Goal: Task Accomplishment & Management: Use online tool/utility

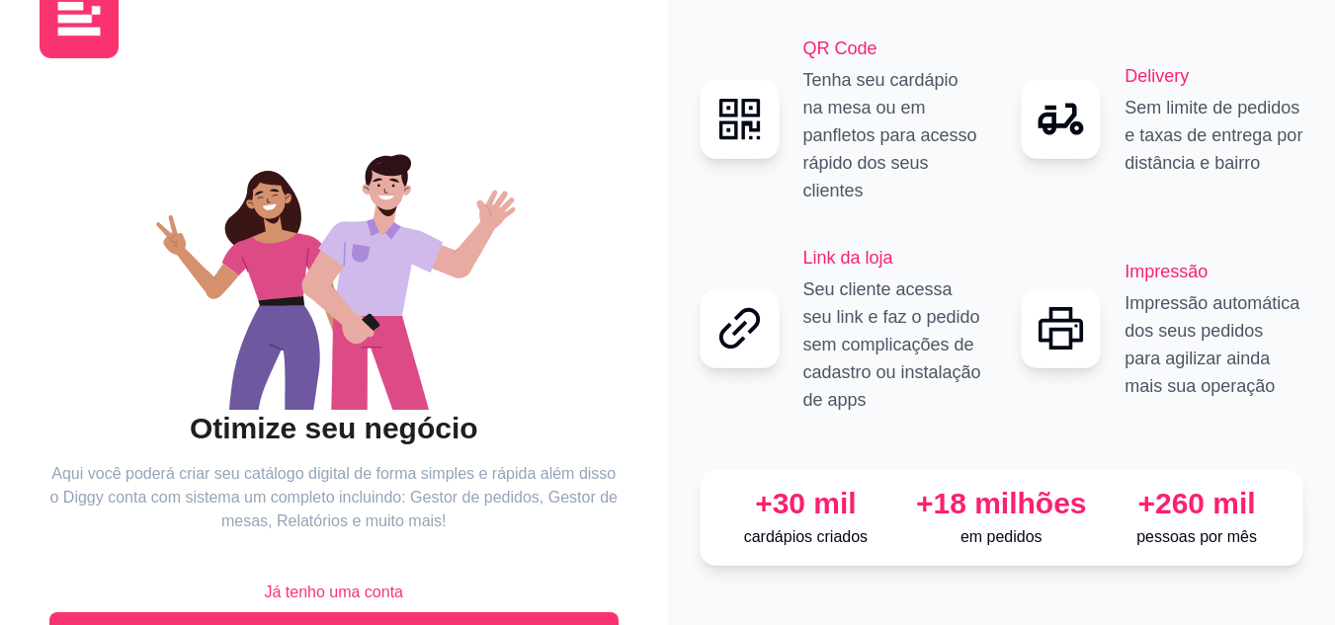
scroll to position [126, 0]
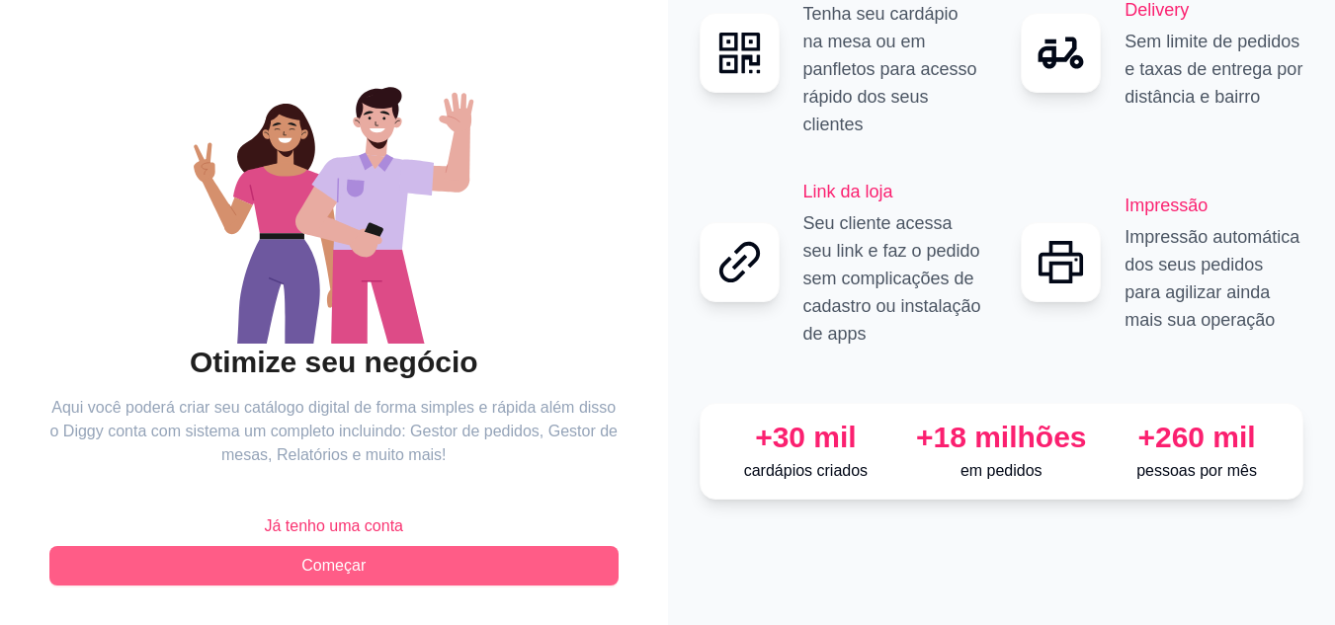
click at [368, 554] on button "Começar" at bounding box center [333, 566] width 569 height 40
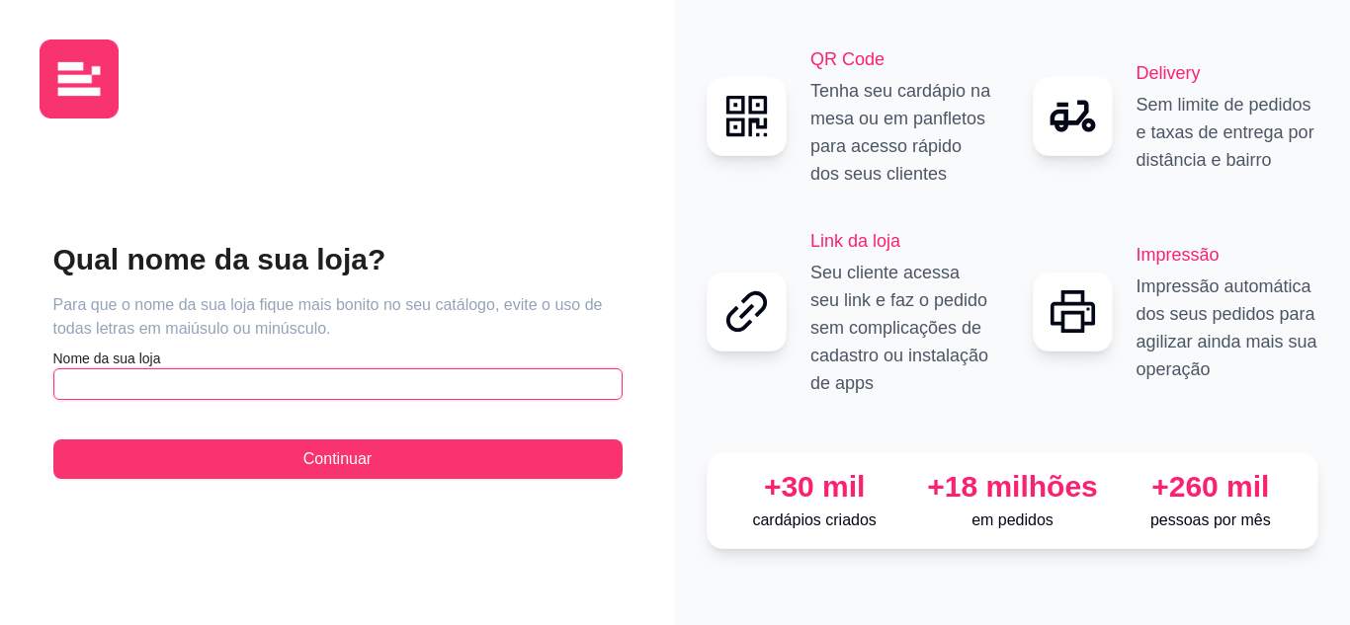
click at [194, 376] on input "text" at bounding box center [337, 385] width 569 height 32
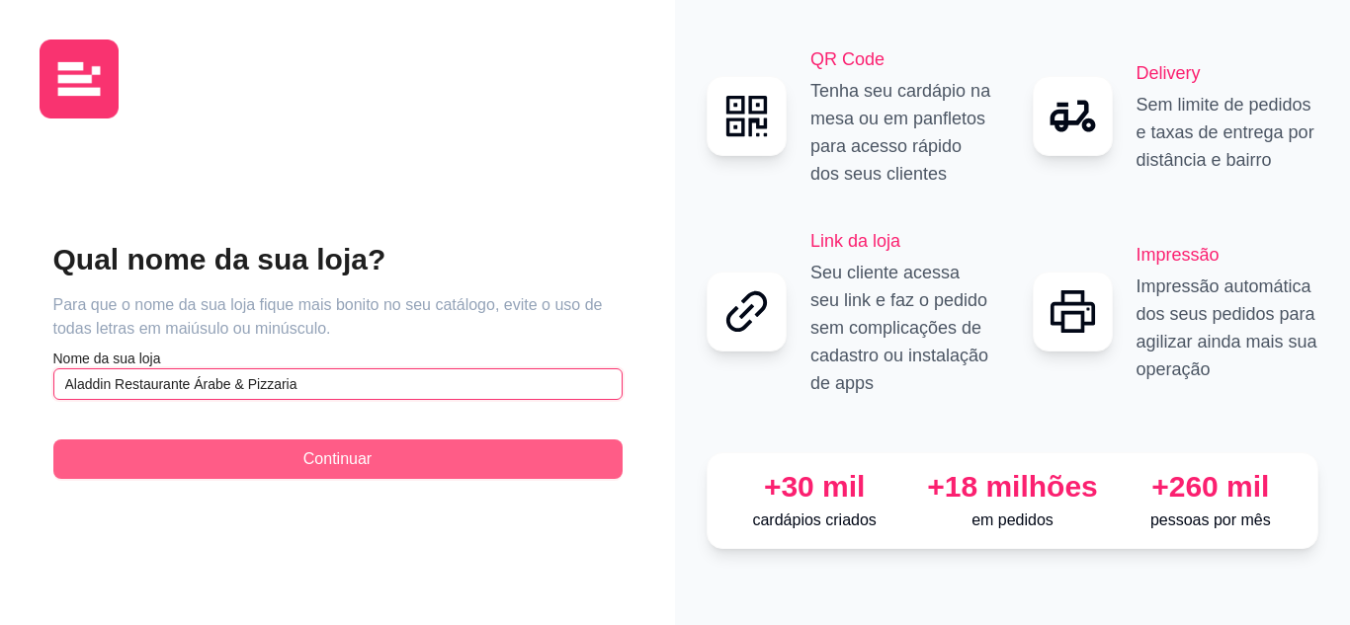
type input "Aladdin Restaurante Árabe & Pizzaria"
click at [320, 455] on span "Continuar" at bounding box center [337, 460] width 68 height 24
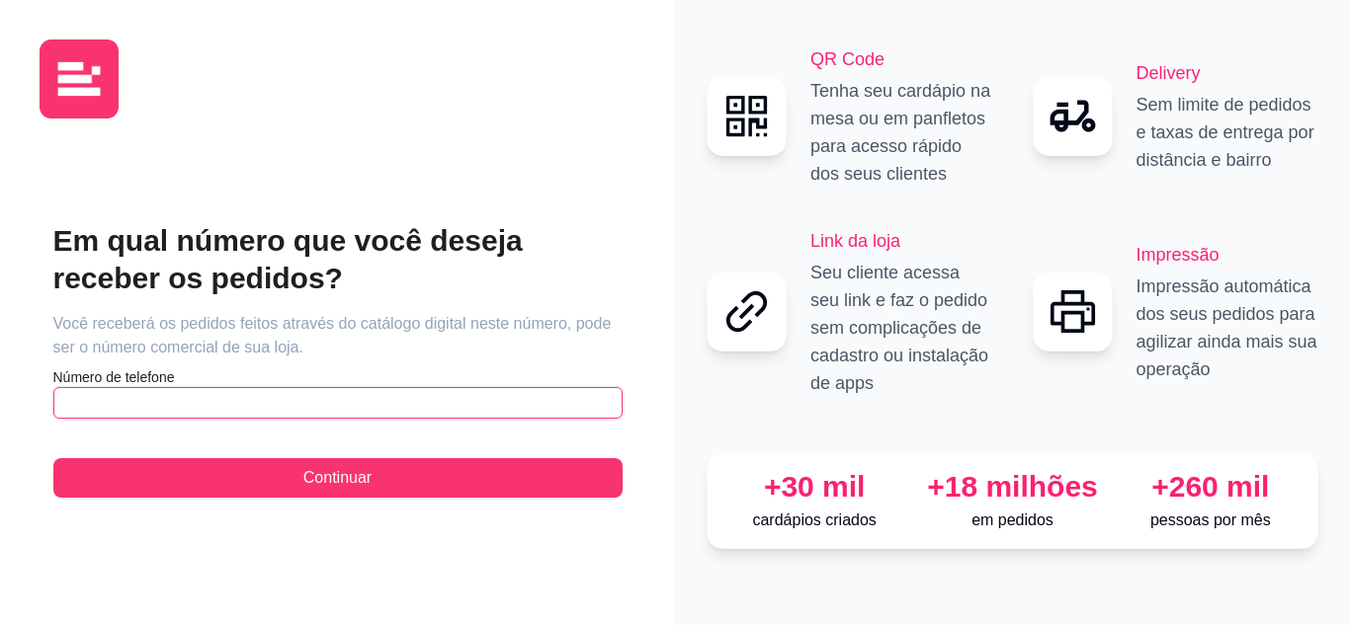
click at [214, 401] on input "text" at bounding box center [337, 403] width 569 height 32
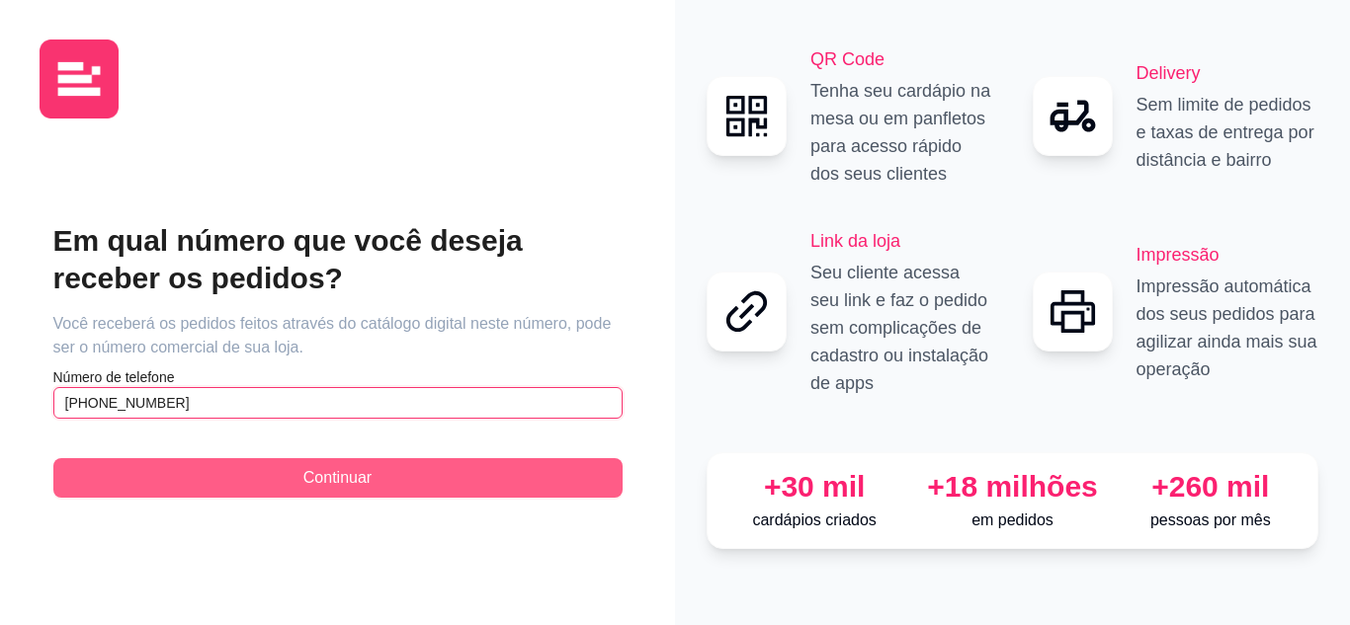
type input "[PHONE_NUMBER]"
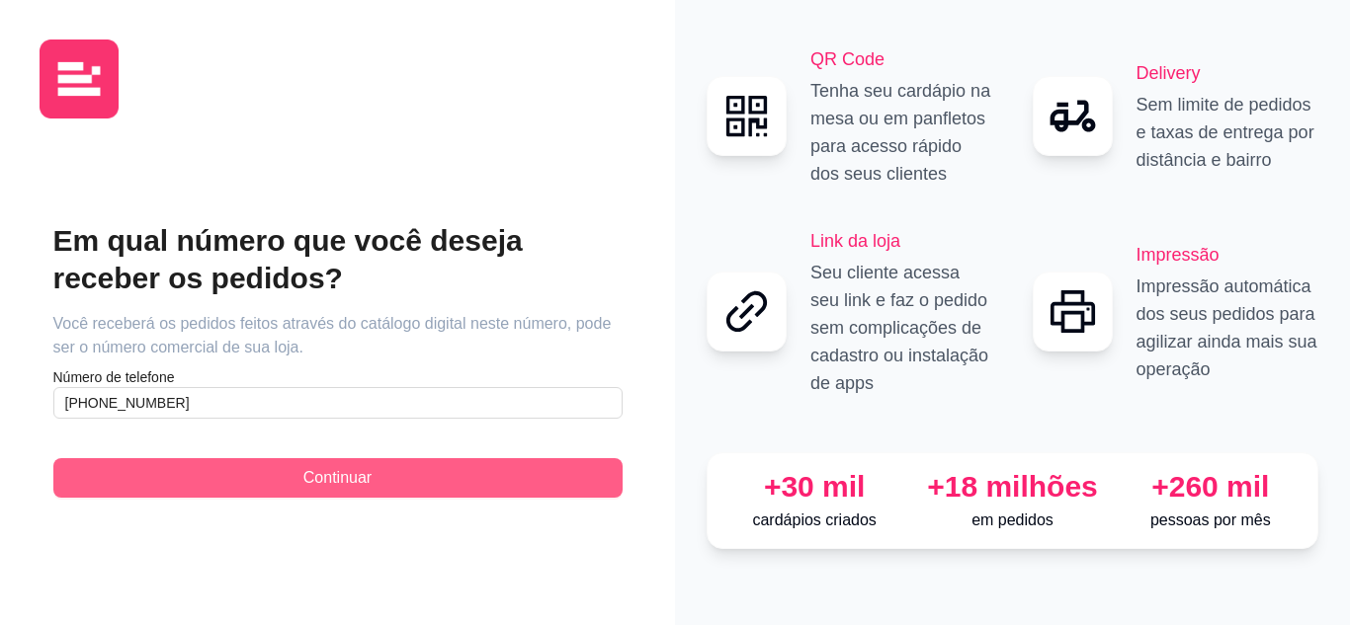
click at [195, 471] on button "Continuar" at bounding box center [337, 478] width 569 height 40
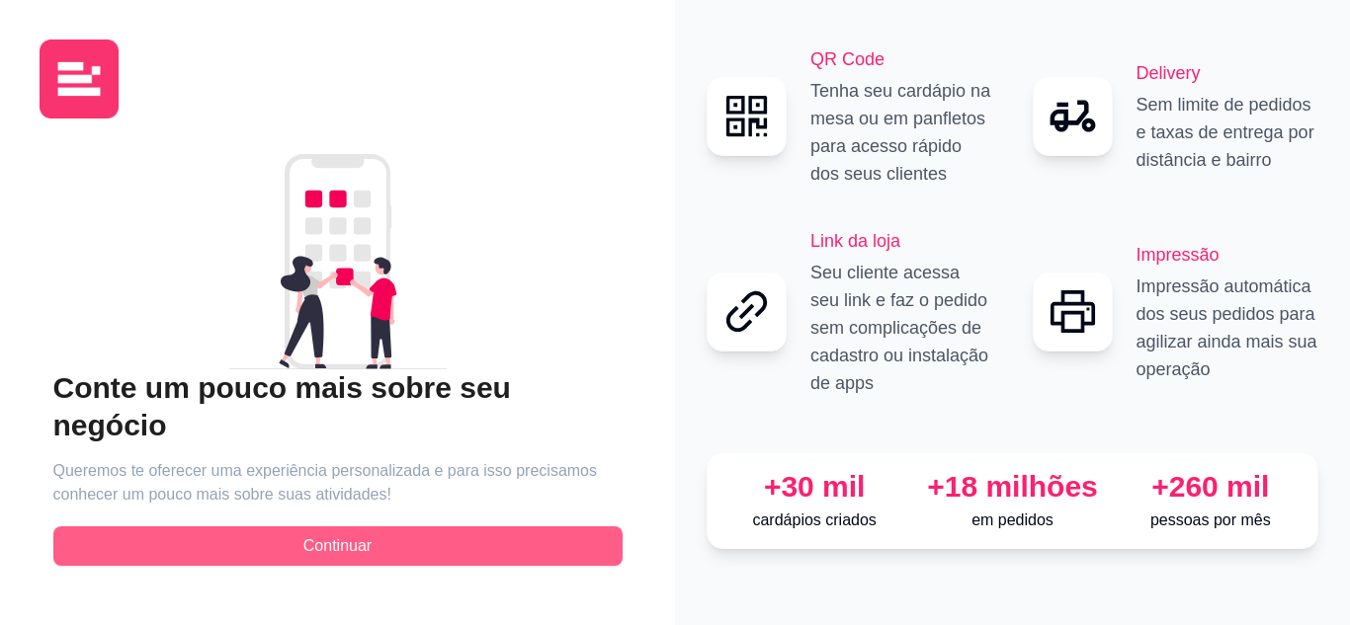
click at [226, 527] on button "Continuar" at bounding box center [337, 547] width 569 height 40
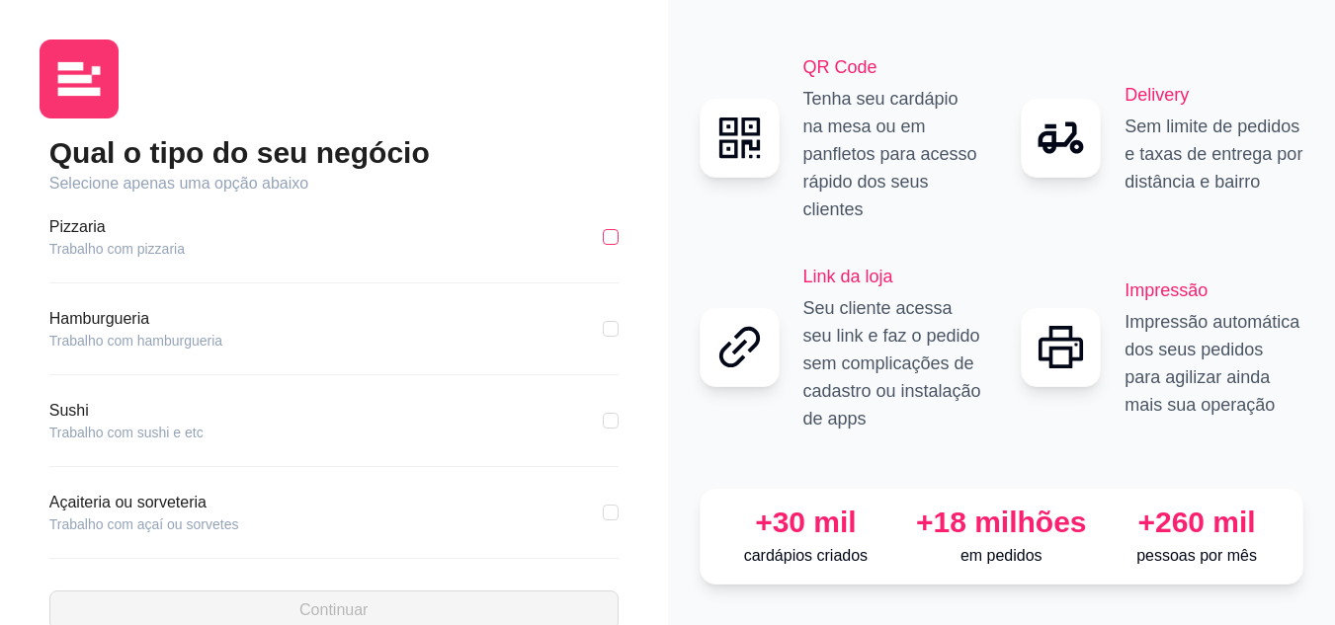
click at [603, 236] on input "checkbox" at bounding box center [611, 237] width 16 height 16
checkbox input "true"
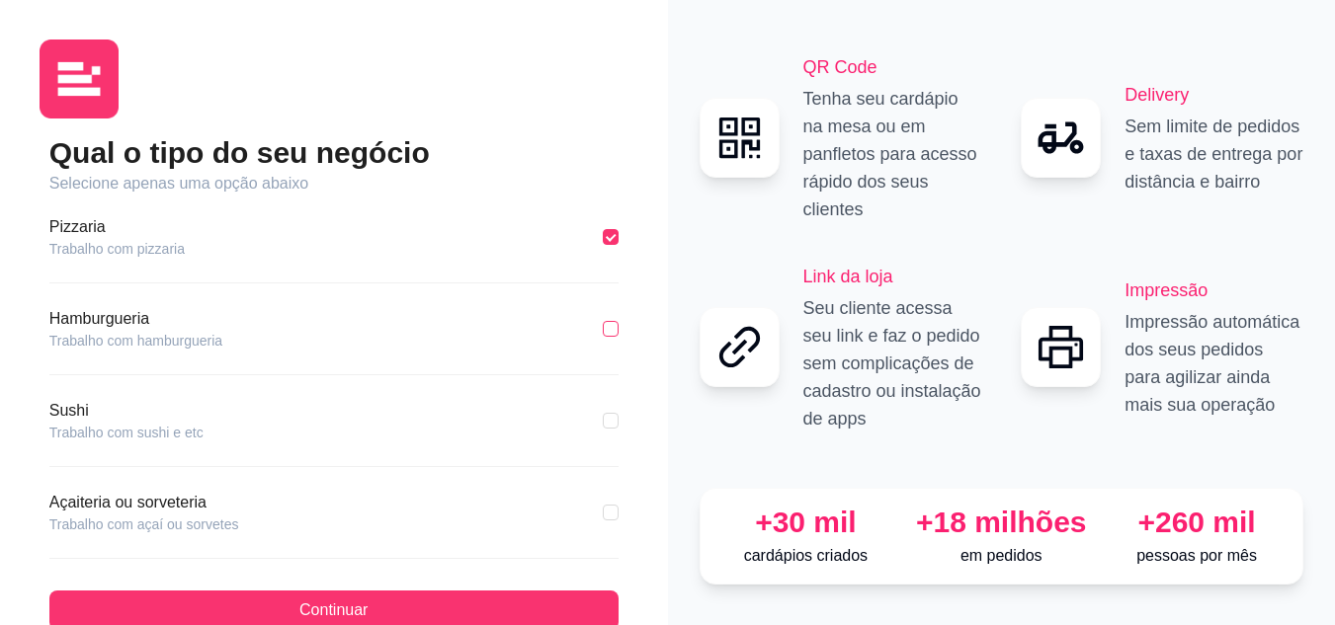
click at [603, 332] on input "checkbox" at bounding box center [611, 329] width 16 height 16
checkbox input "true"
checkbox input "false"
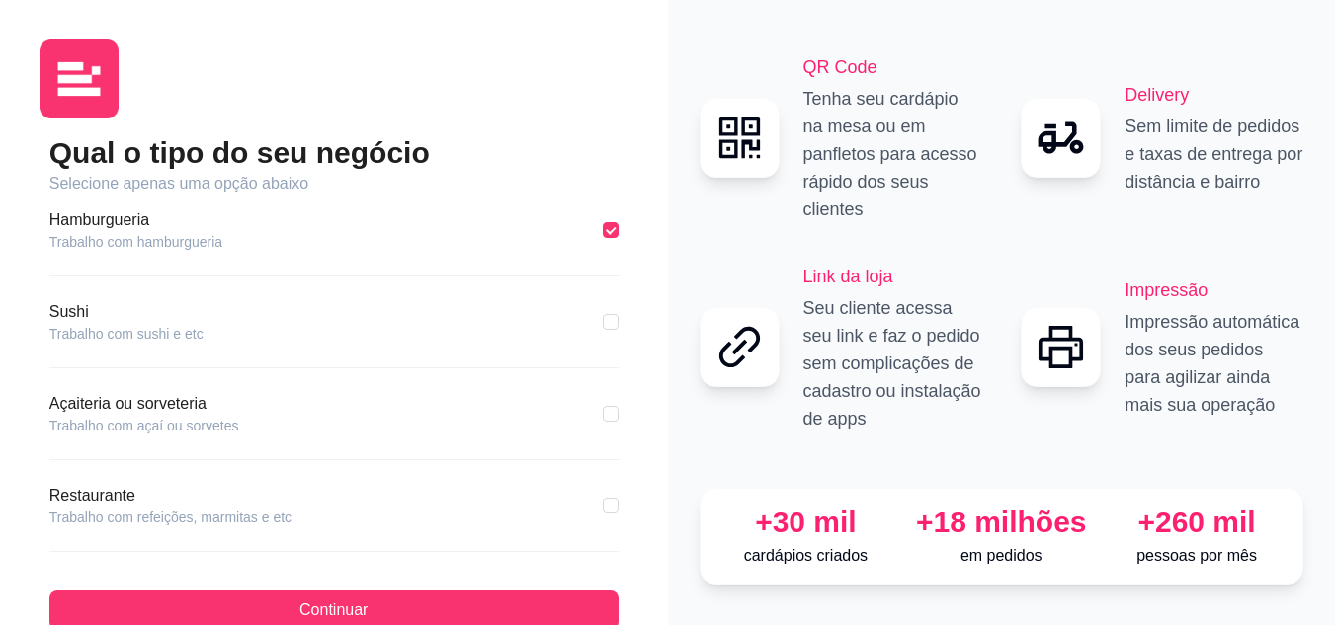
scroll to position [198, 0]
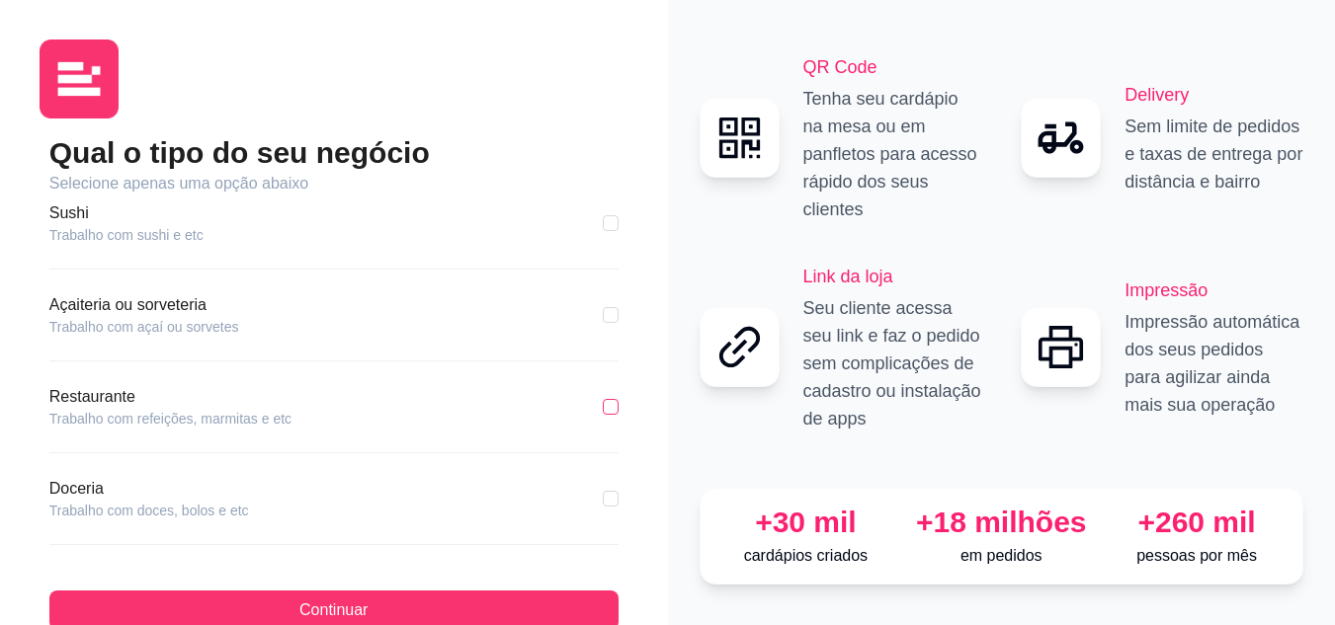
click at [603, 412] on input "checkbox" at bounding box center [611, 407] width 16 height 16
checkbox input "true"
checkbox input "false"
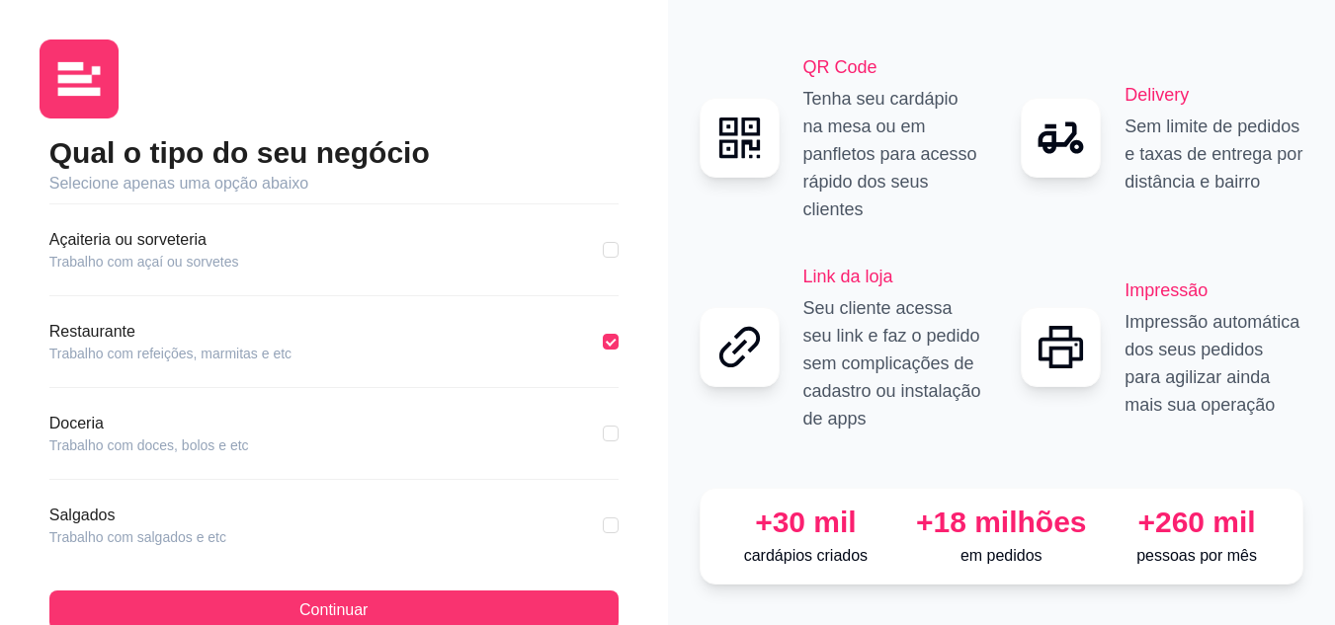
scroll to position [379, 0]
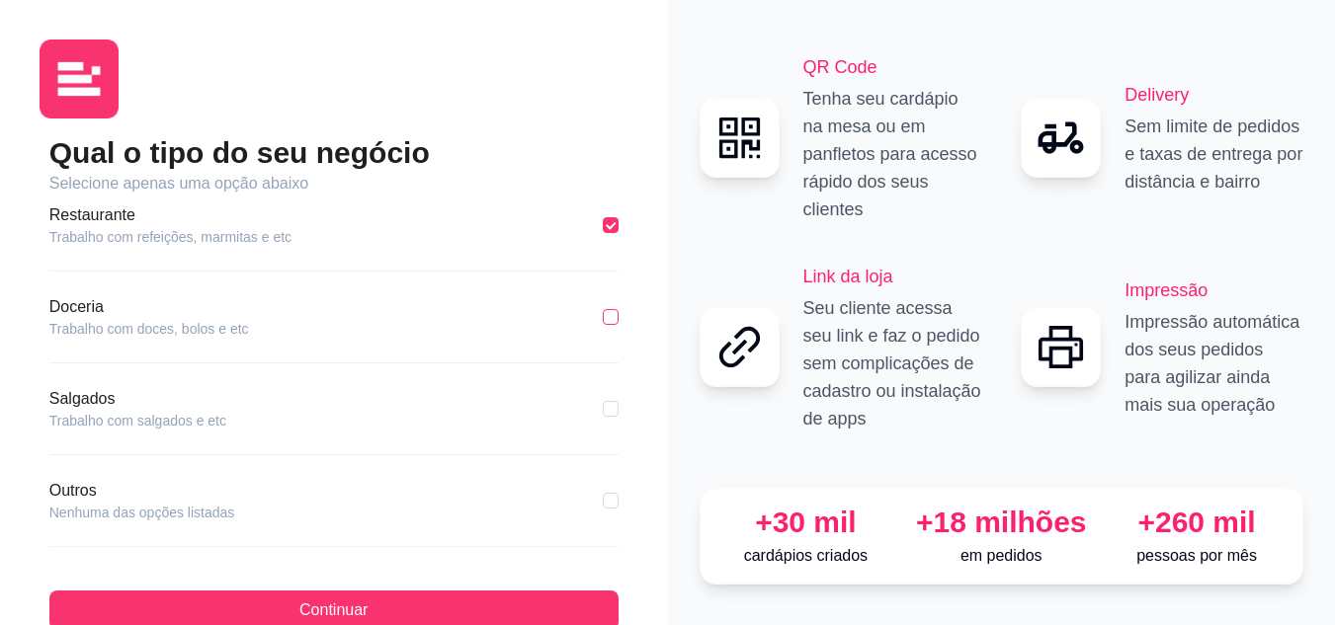
click at [603, 325] on label at bounding box center [611, 317] width 16 height 22
click at [603, 325] on input "checkbox" at bounding box center [611, 317] width 16 height 16
checkbox input "true"
checkbox input "false"
click at [603, 410] on input "checkbox" at bounding box center [611, 409] width 16 height 16
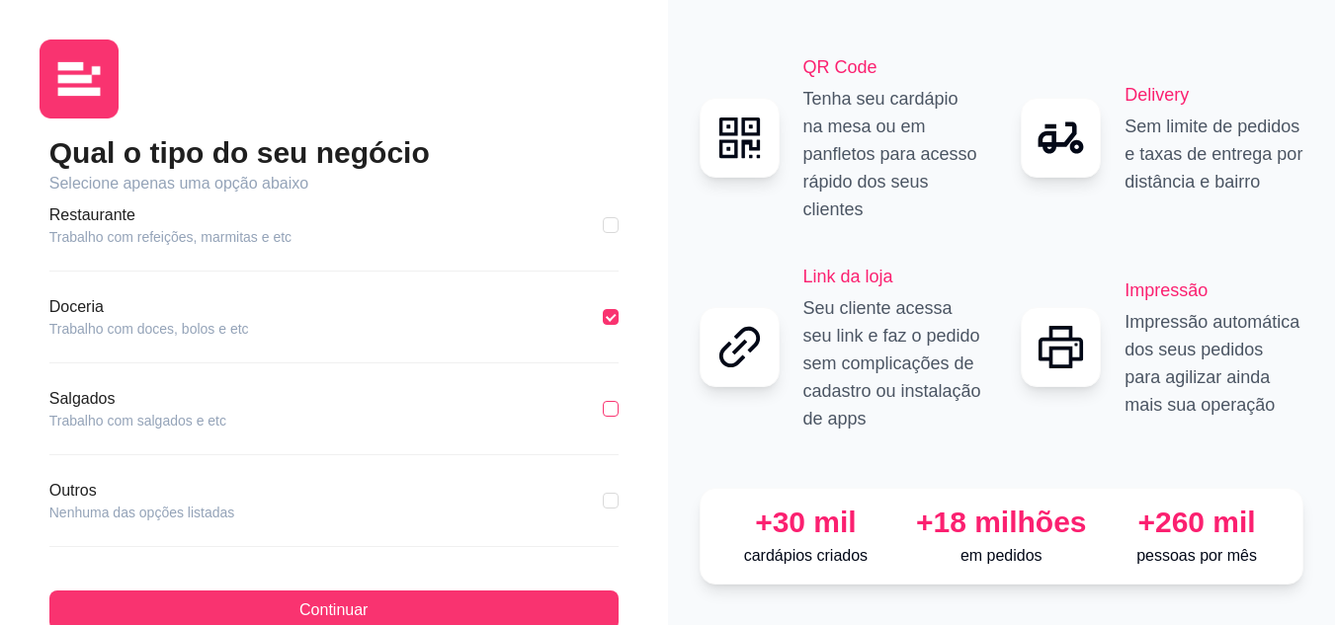
checkbox input "true"
checkbox input "false"
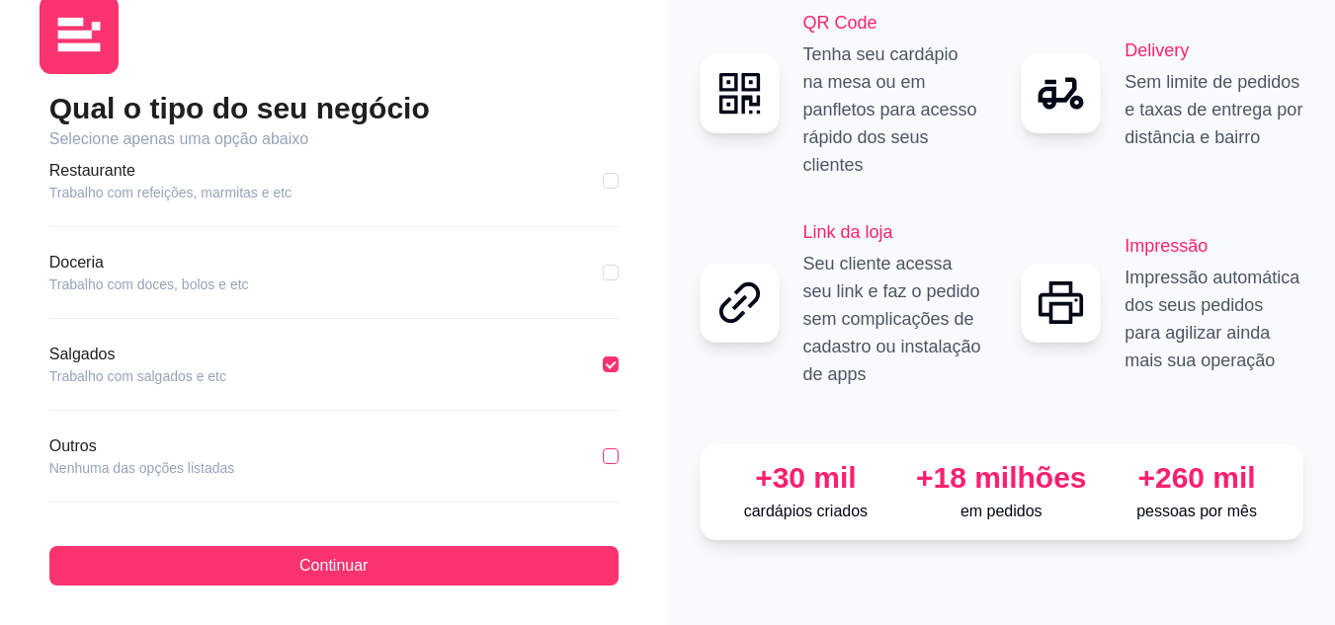
click at [603, 456] on input "checkbox" at bounding box center [611, 457] width 16 height 16
checkbox input "true"
checkbox input "false"
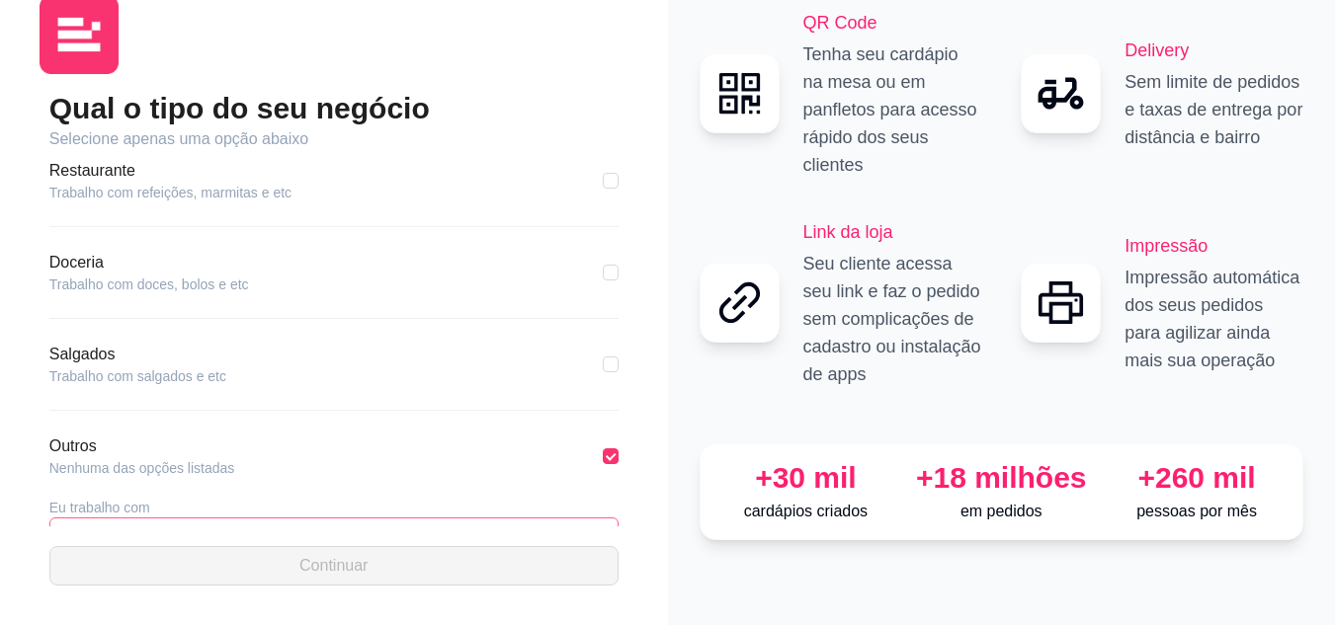
scroll to position [451, 0]
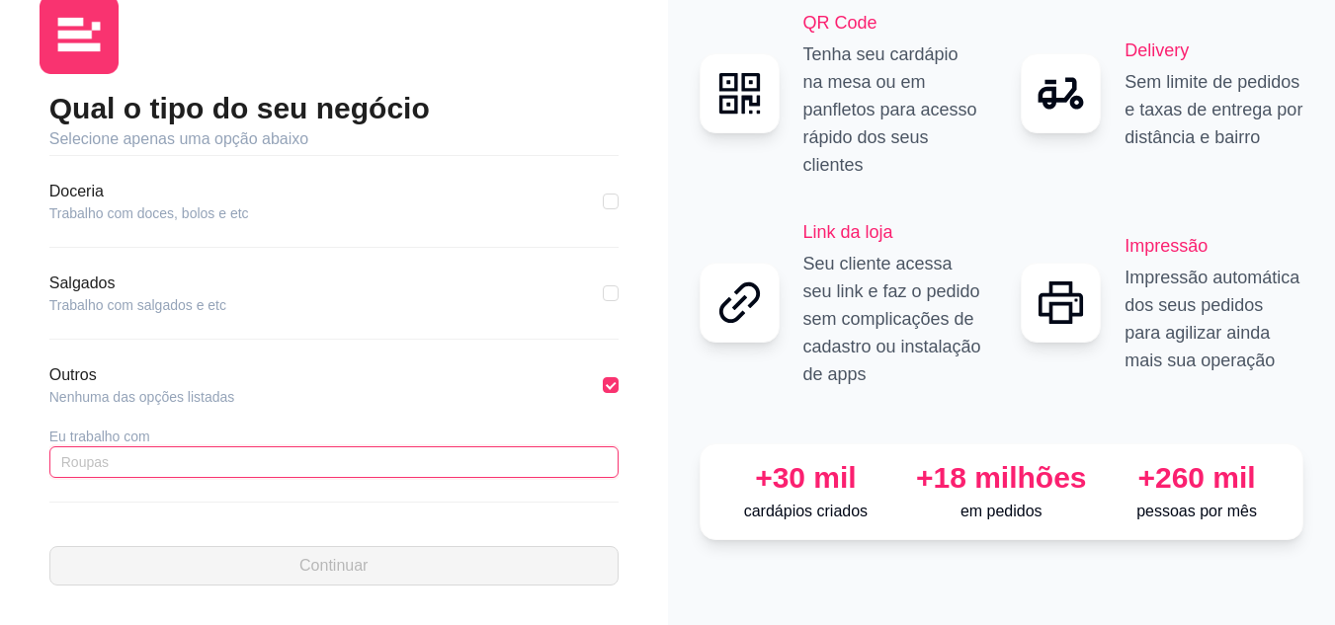
click at [93, 463] on input "text" at bounding box center [333, 463] width 569 height 32
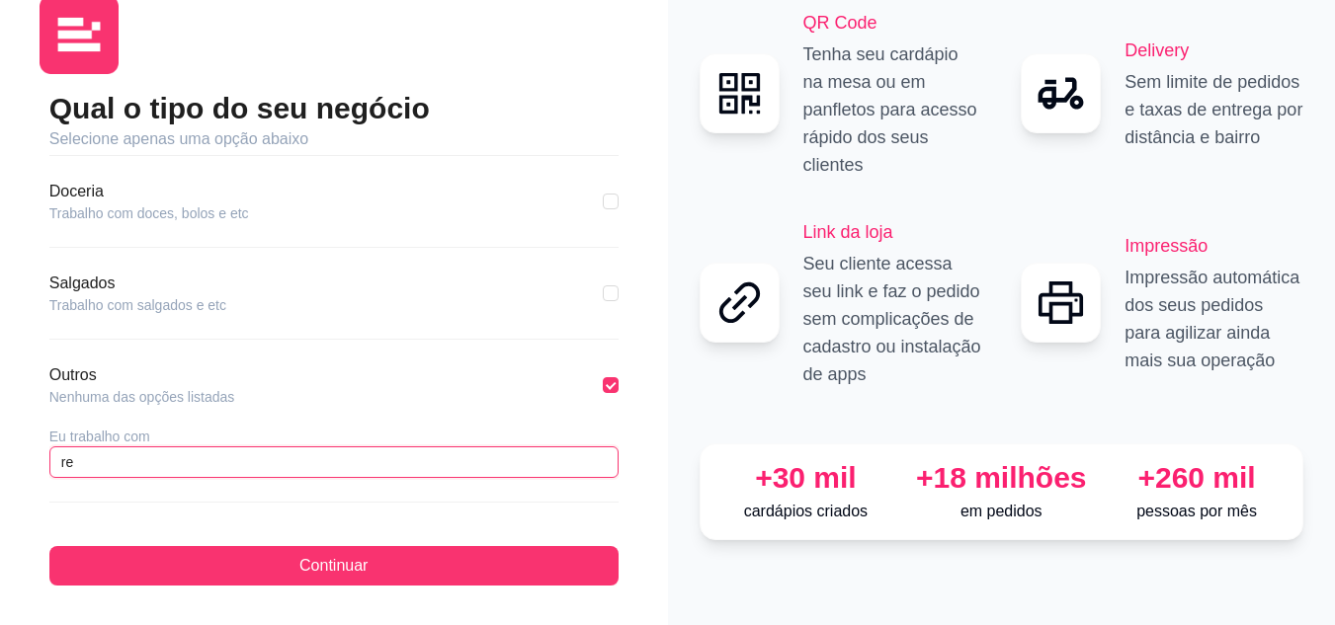
type input "r"
click at [199, 467] on input "Restaurante Arabe & pizzaria" at bounding box center [333, 463] width 569 height 32
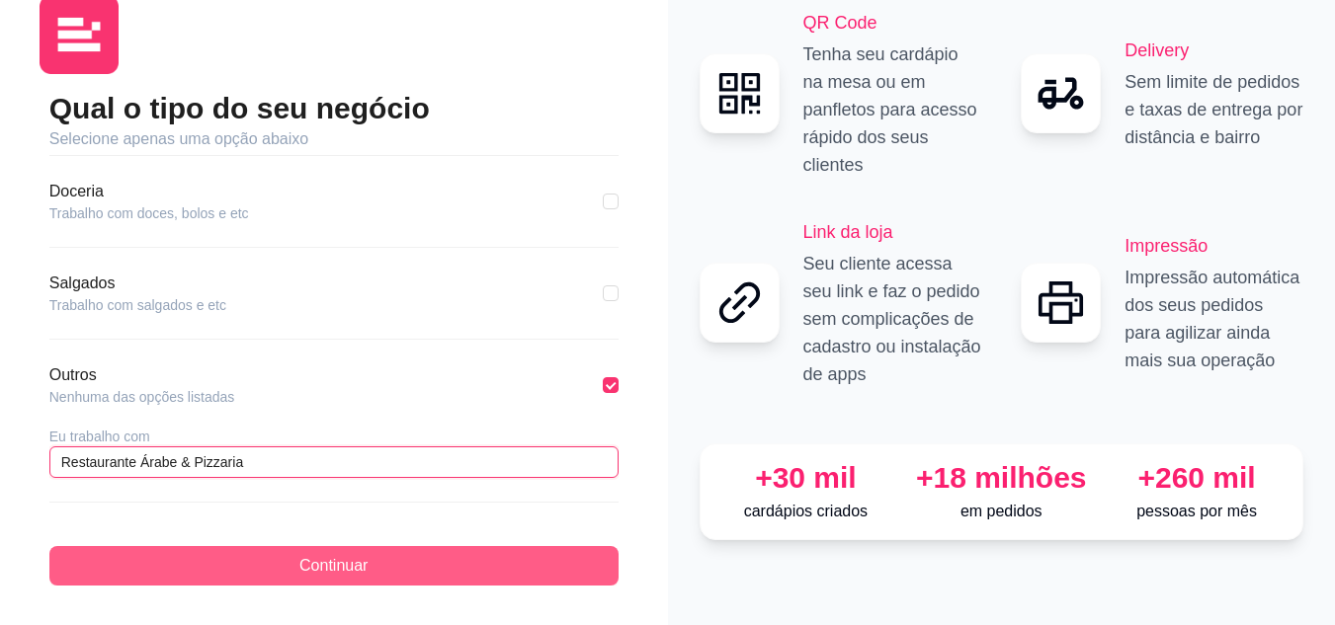
type input "Restaurante Árabe & Pizzaria"
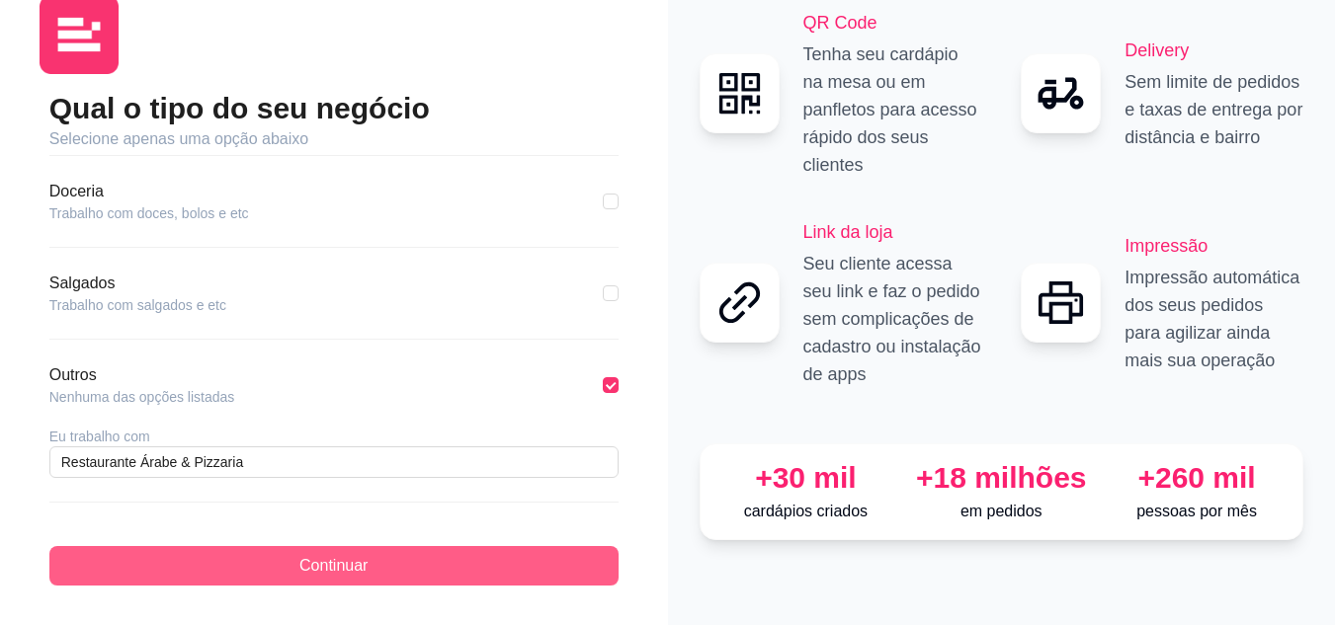
click at [349, 558] on span "Continuar" at bounding box center [333, 566] width 68 height 24
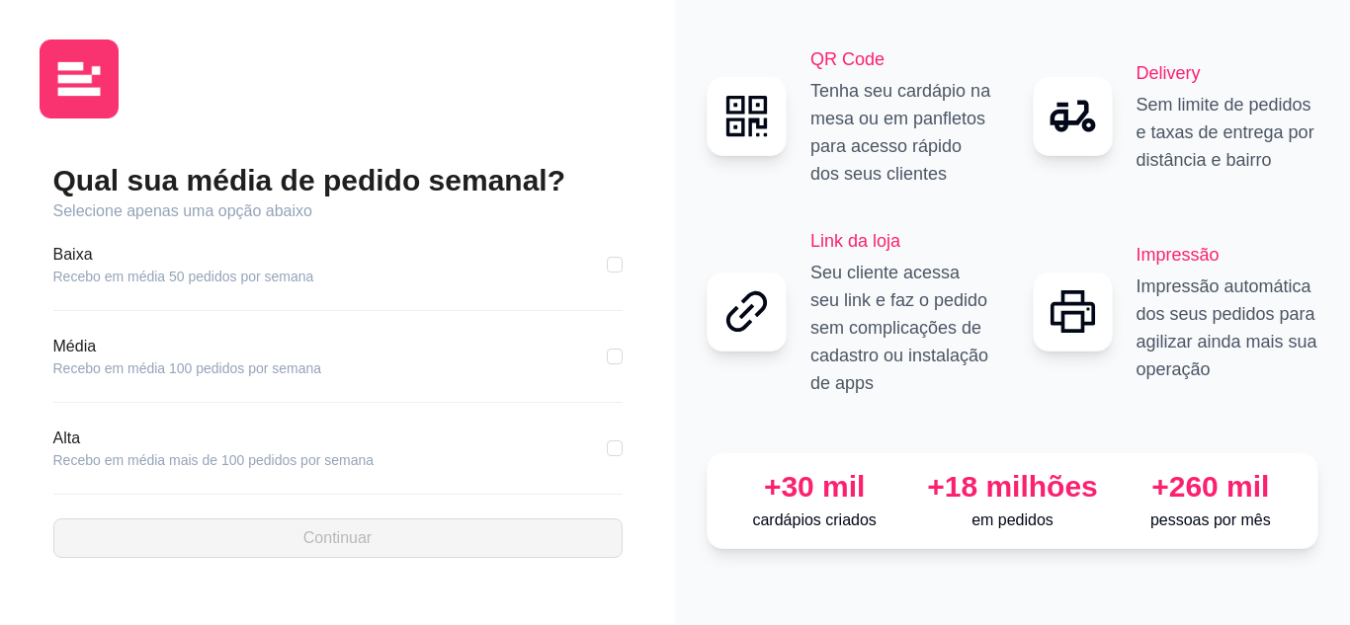
click at [136, 436] on article "Alta" at bounding box center [213, 439] width 321 height 24
click at [74, 444] on article "Alta" at bounding box center [213, 439] width 321 height 24
click at [288, 467] on article "Recebo em média mais de 100 pedidos por semana" at bounding box center [213, 461] width 321 height 20
click at [148, 286] on div "Baixa Recebo em média 50 pedidos por semana" at bounding box center [337, 277] width 569 height 68
click at [135, 275] on article "Recebo em média 50 pedidos por semana" at bounding box center [183, 277] width 261 height 20
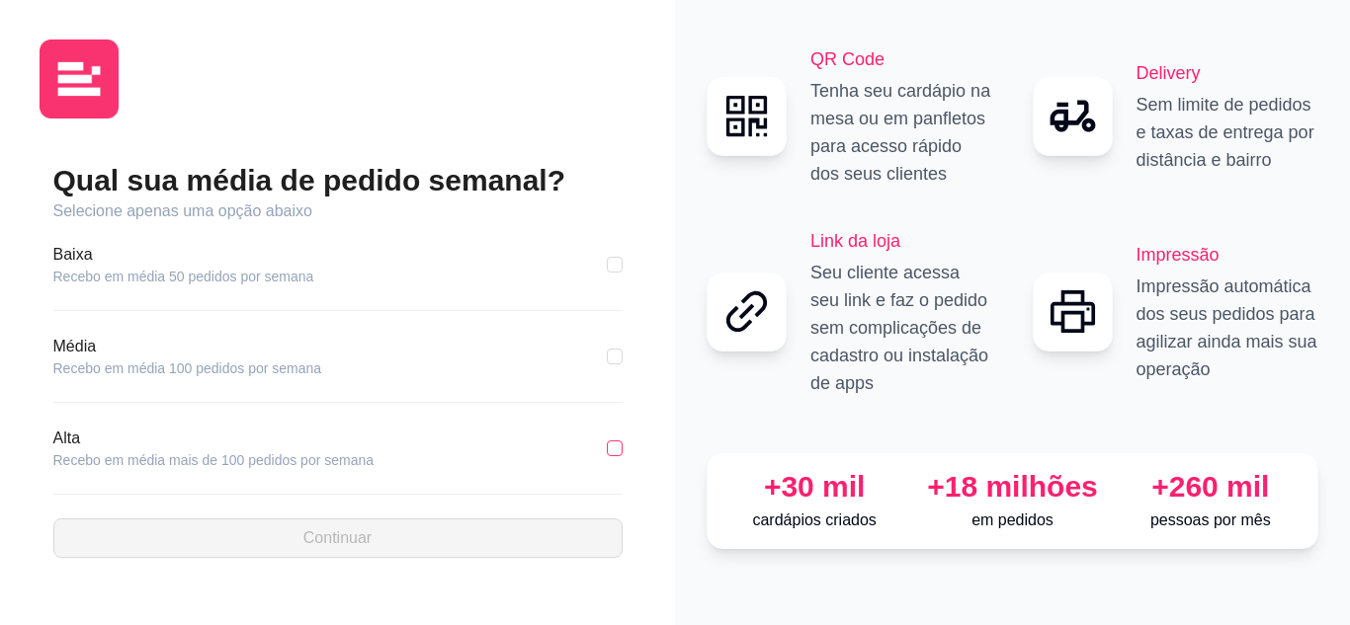
click at [619, 449] on input "checkbox" at bounding box center [615, 449] width 16 height 16
checkbox input "true"
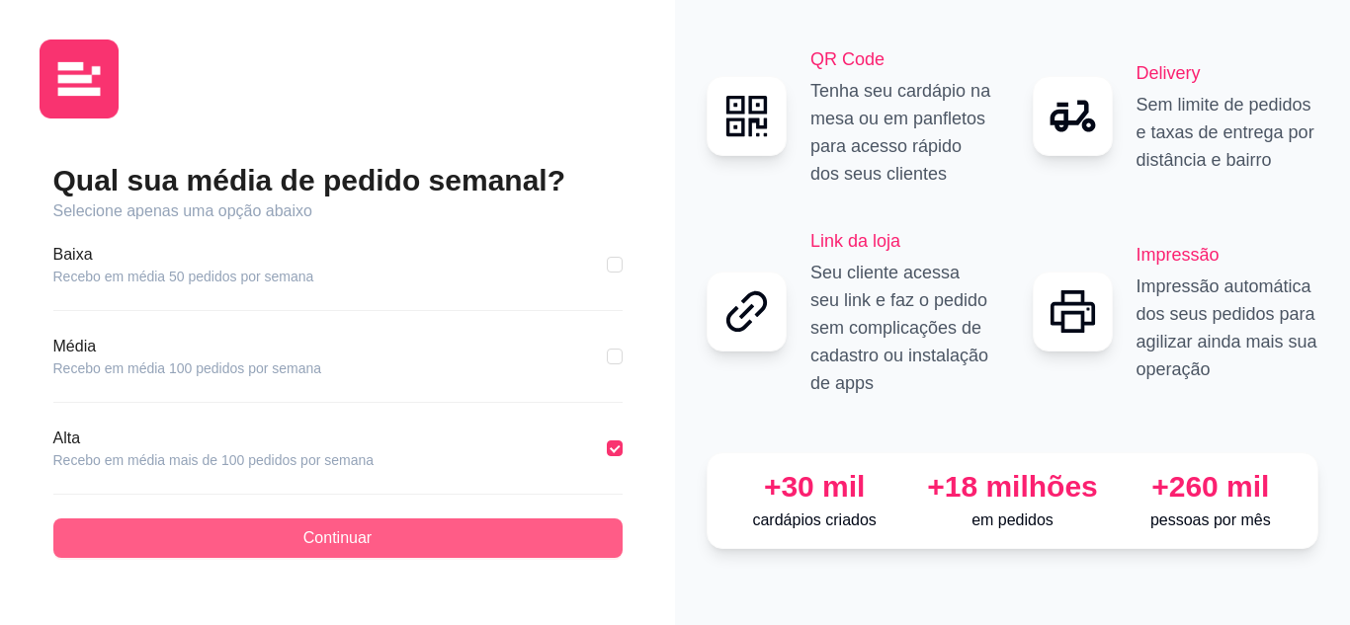
click at [470, 540] on button "Continuar" at bounding box center [337, 539] width 569 height 40
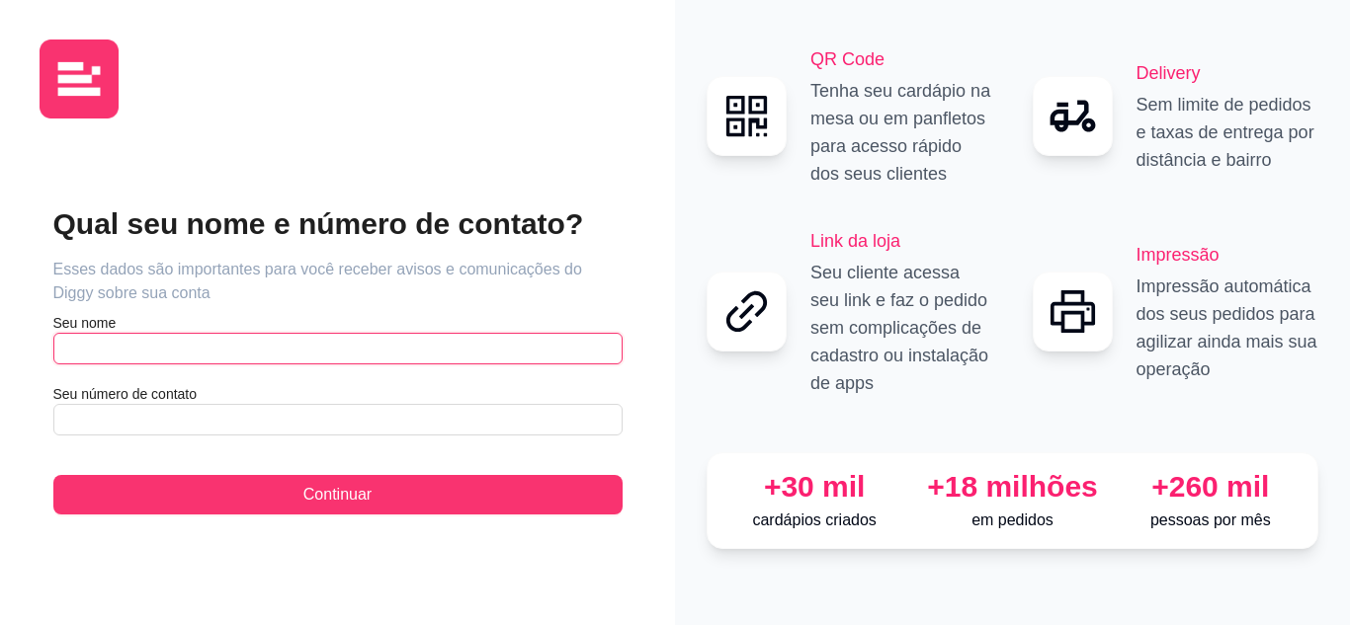
click at [141, 349] on input "text" at bounding box center [337, 349] width 569 height 32
type input "Kassem"
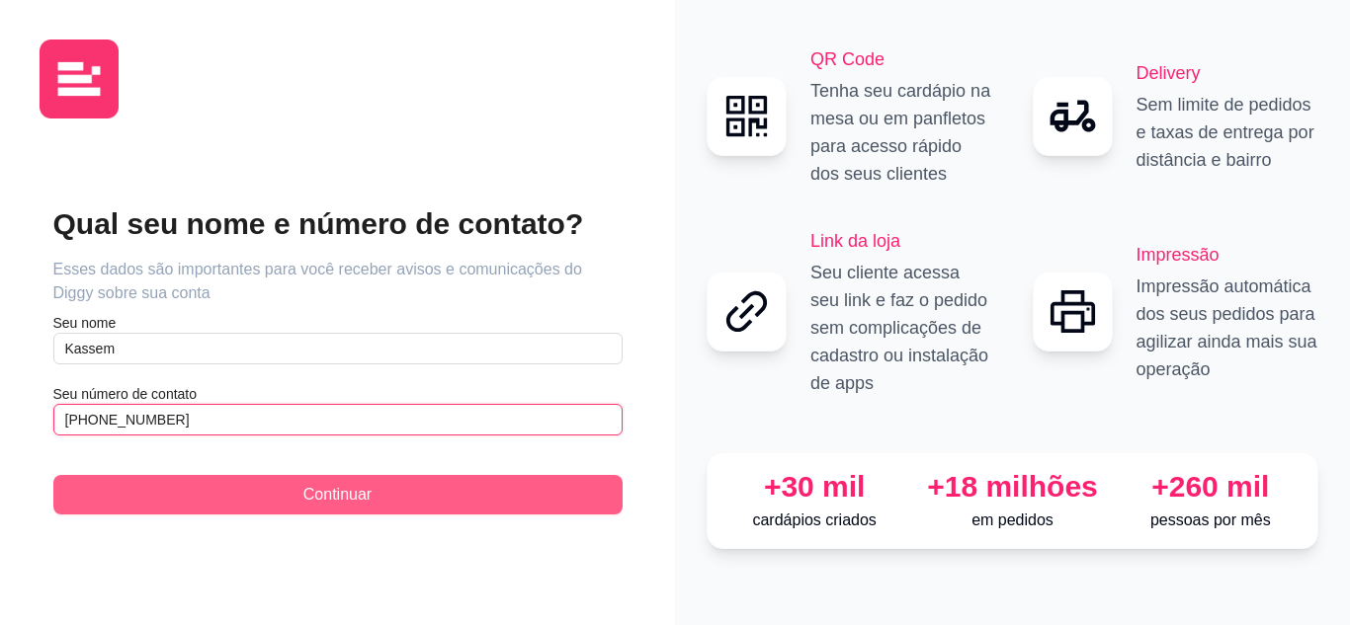
type input "[PHONE_NUMBER]"
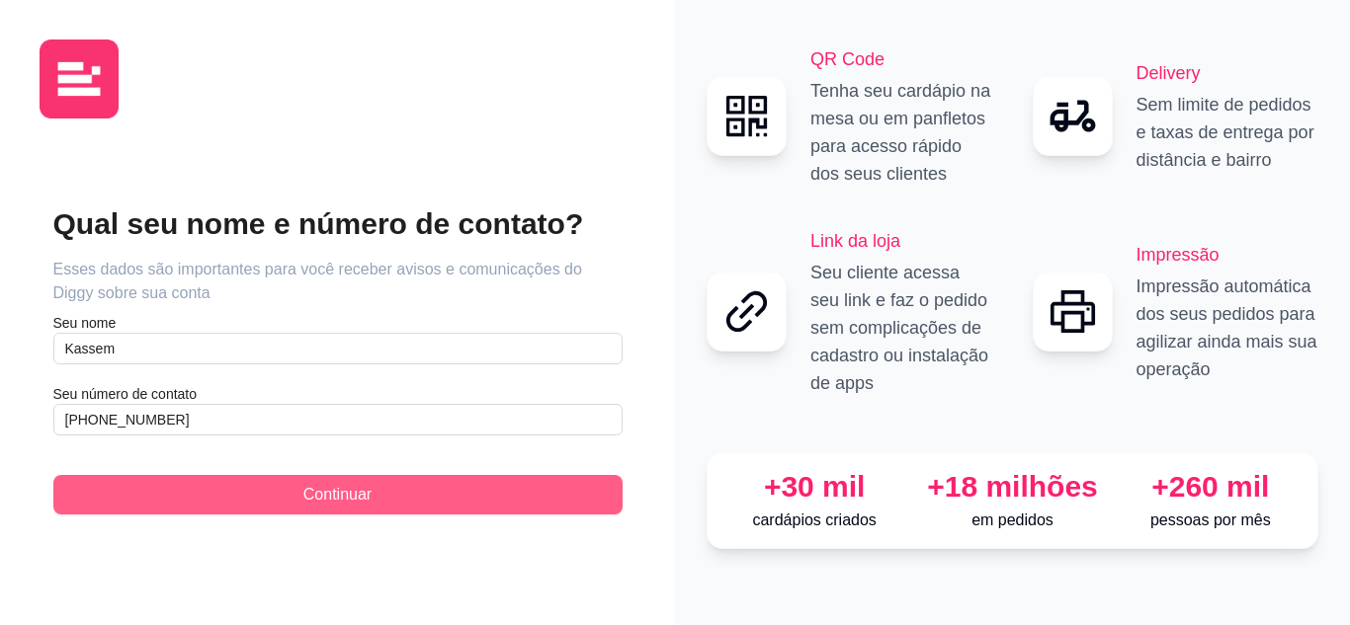
click at [189, 486] on button "Continuar" at bounding box center [337, 495] width 569 height 40
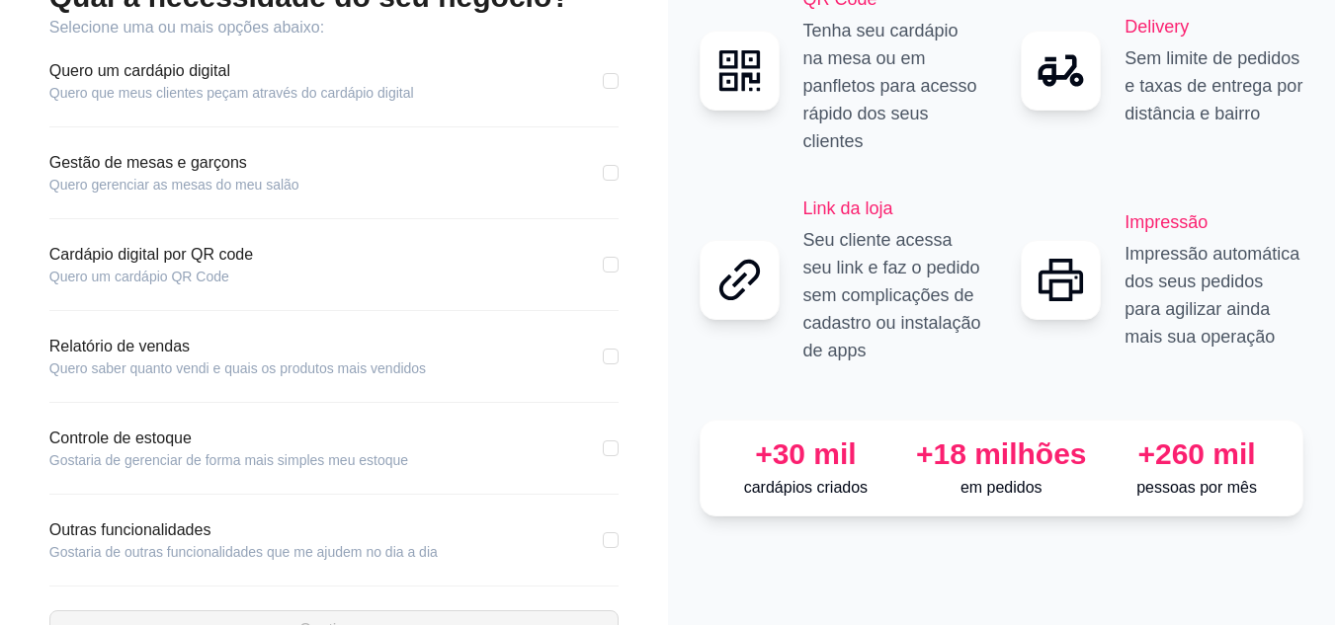
scroll to position [122, 0]
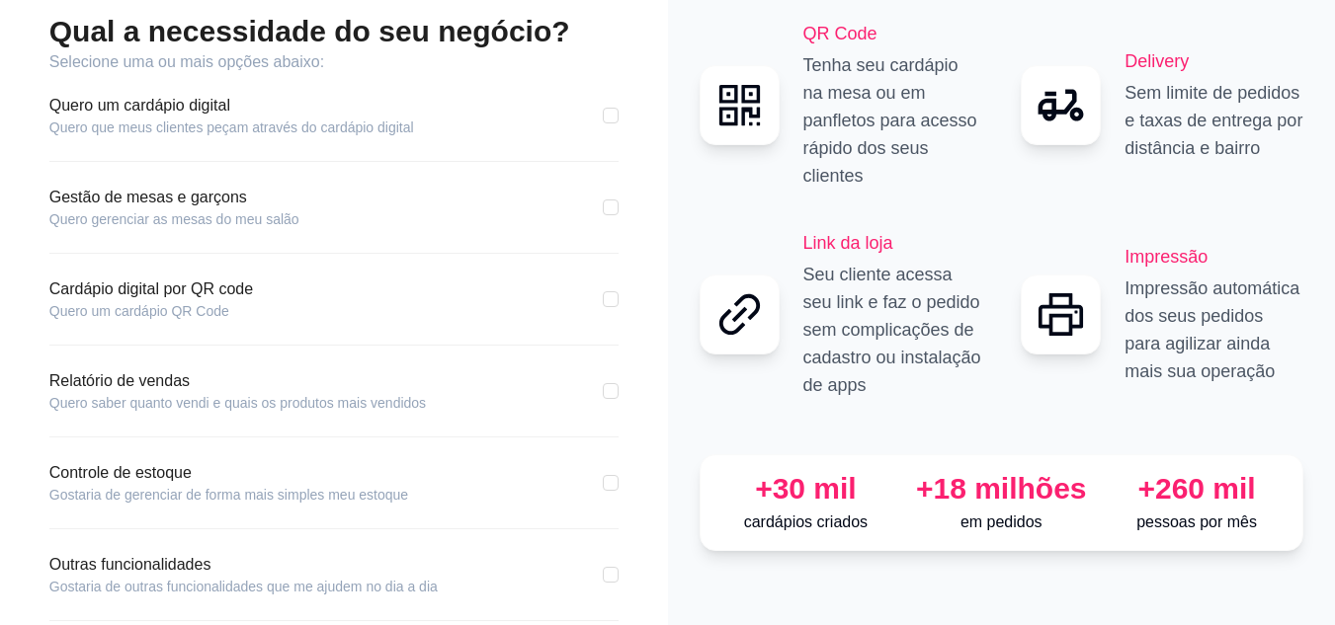
click at [294, 295] on div "Cardápio digital por QR code Quero um cardápio QR Code" at bounding box center [333, 299] width 569 height 43
click at [623, 302] on div "Qual a necessidade do seu negócio? Selecione uma ou mais opções abaixo: Quero u…" at bounding box center [334, 349] width 589 height 672
click at [601, 304] on div "Cardápio digital por QR code Quero um cardápio QR Code" at bounding box center [333, 299] width 569 height 43
click at [604, 301] on input "checkbox" at bounding box center [611, 299] width 16 height 16
checkbox input "true"
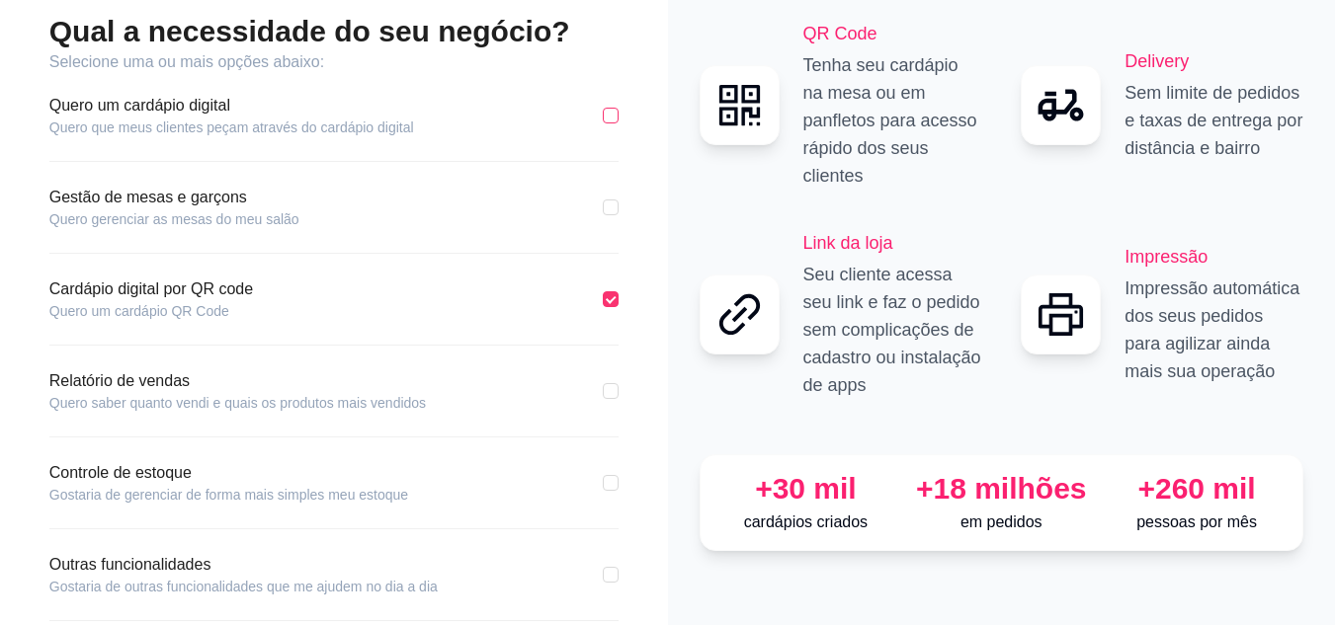
click at [603, 114] on input "checkbox" at bounding box center [611, 116] width 16 height 16
checkbox input "true"
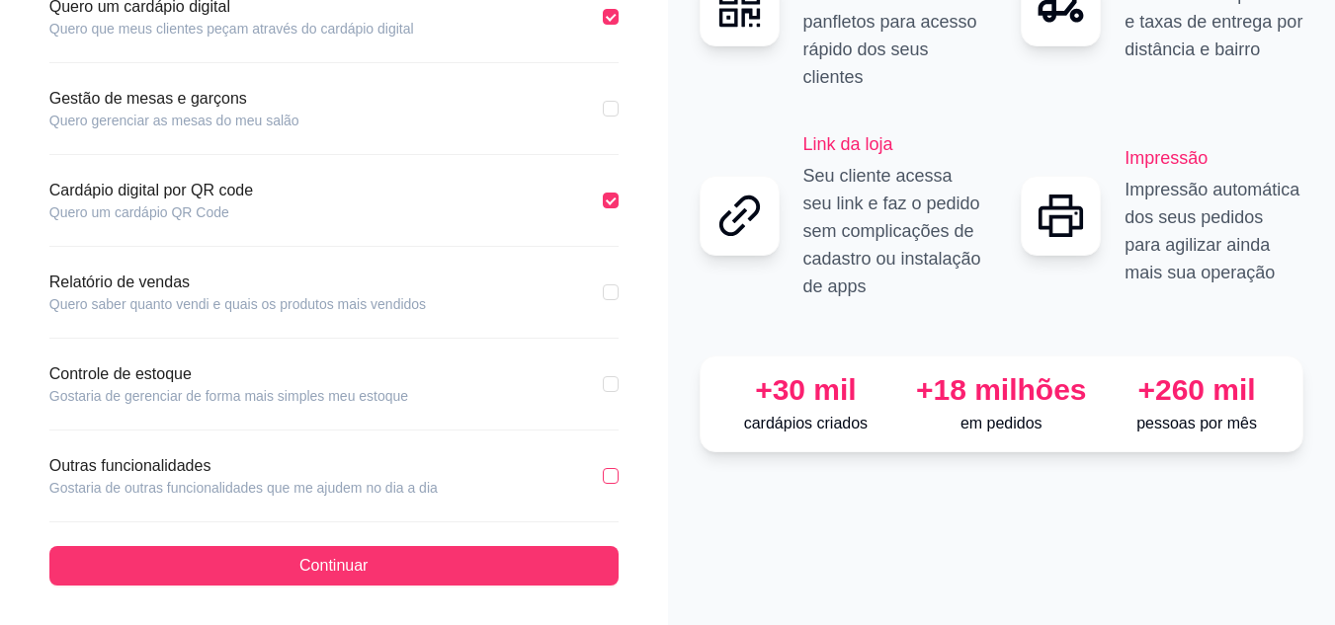
click at [606, 475] on input "checkbox" at bounding box center [611, 476] width 16 height 16
checkbox input "true"
click at [612, 385] on input "checkbox" at bounding box center [611, 384] width 16 height 16
checkbox input "false"
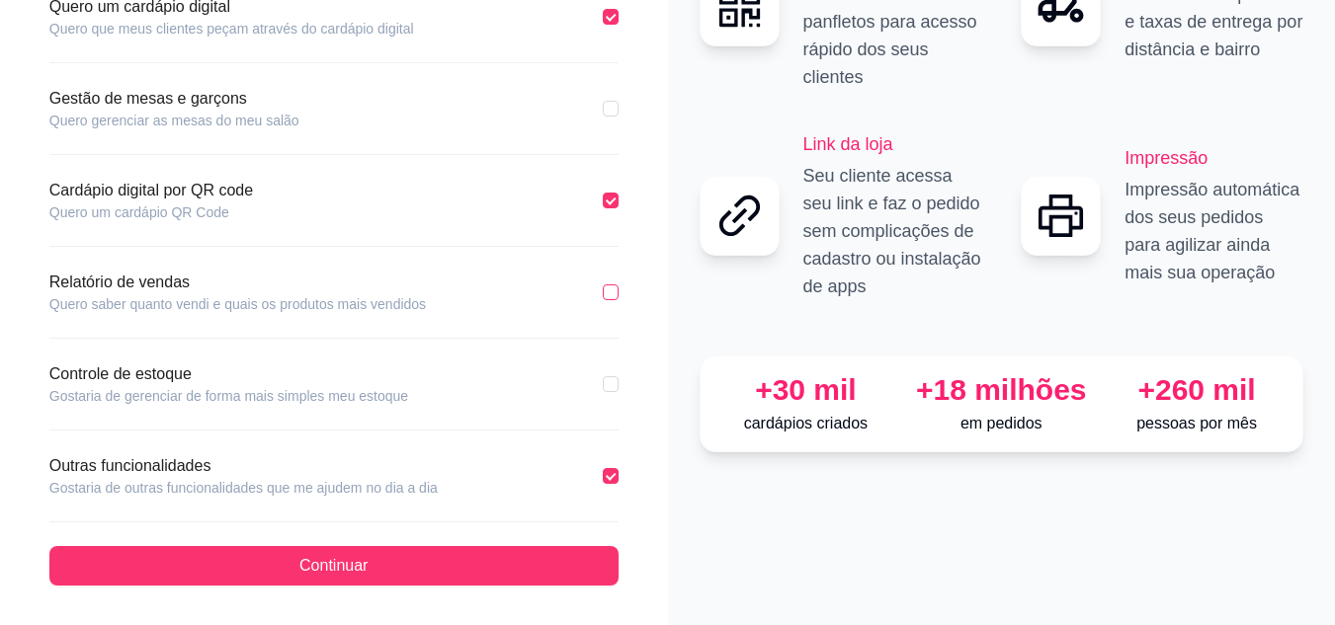
click at [614, 290] on input "checkbox" at bounding box center [611, 293] width 16 height 16
checkbox input "true"
click at [614, 380] on input "checkbox" at bounding box center [611, 384] width 16 height 16
checkbox input "true"
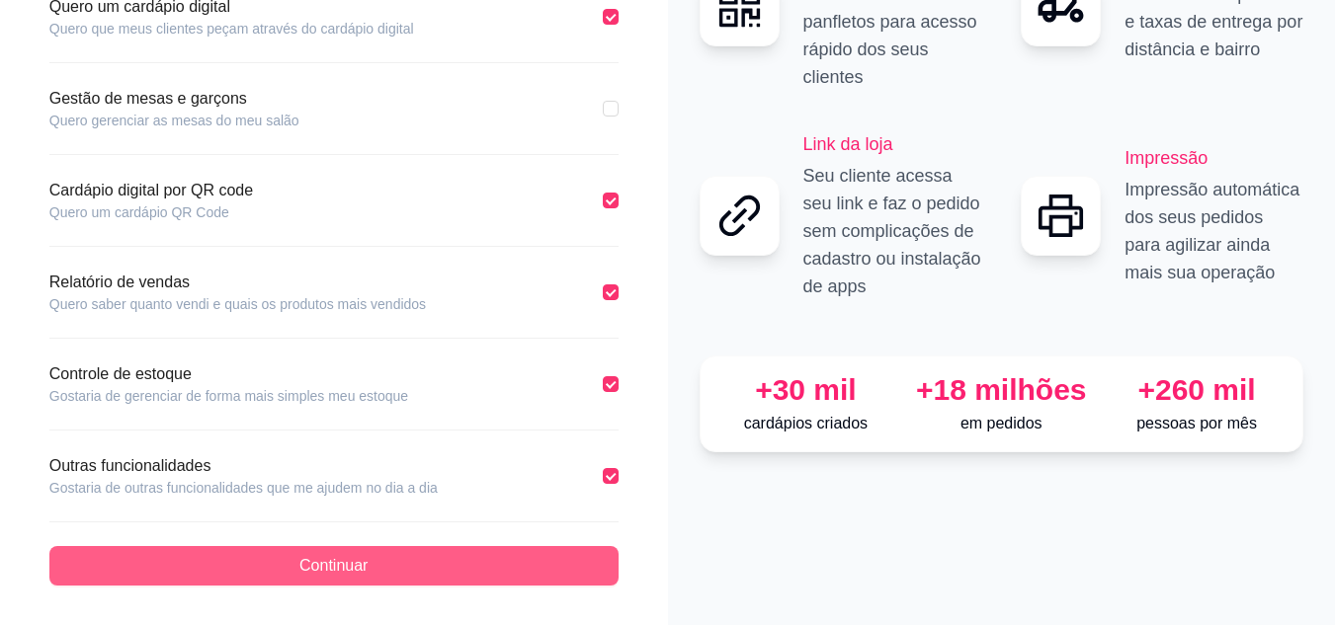
click at [416, 564] on button "Continuar" at bounding box center [333, 566] width 569 height 40
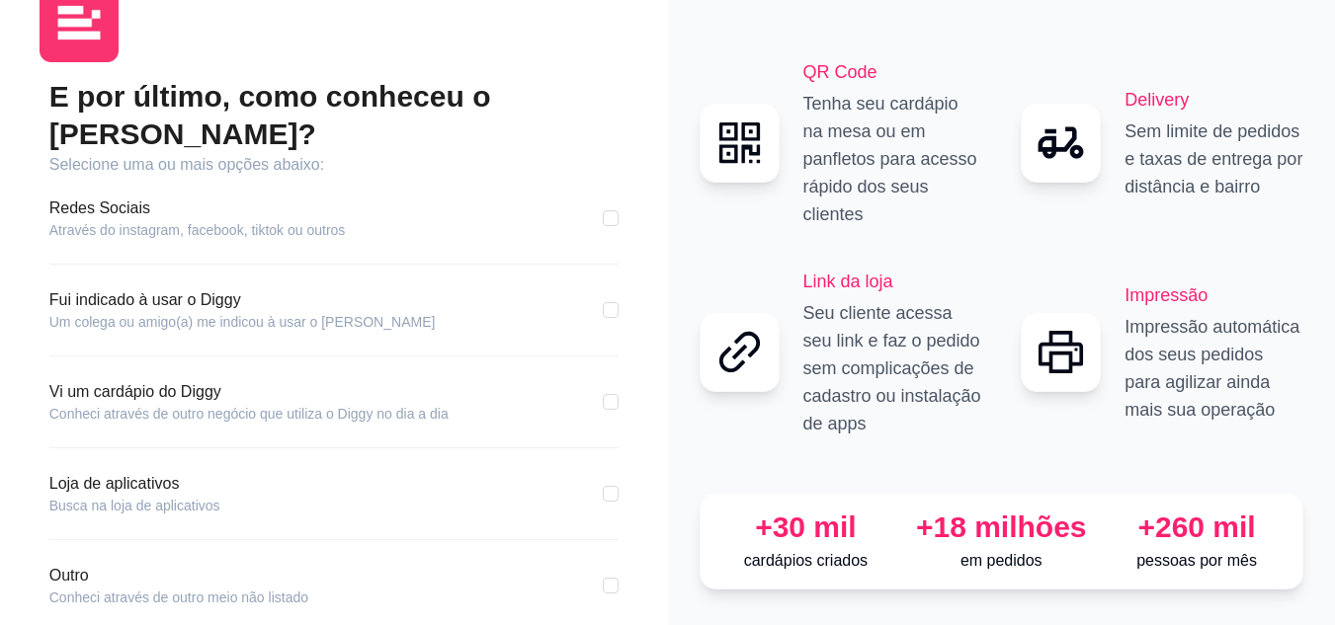
scroll to position [30, 0]
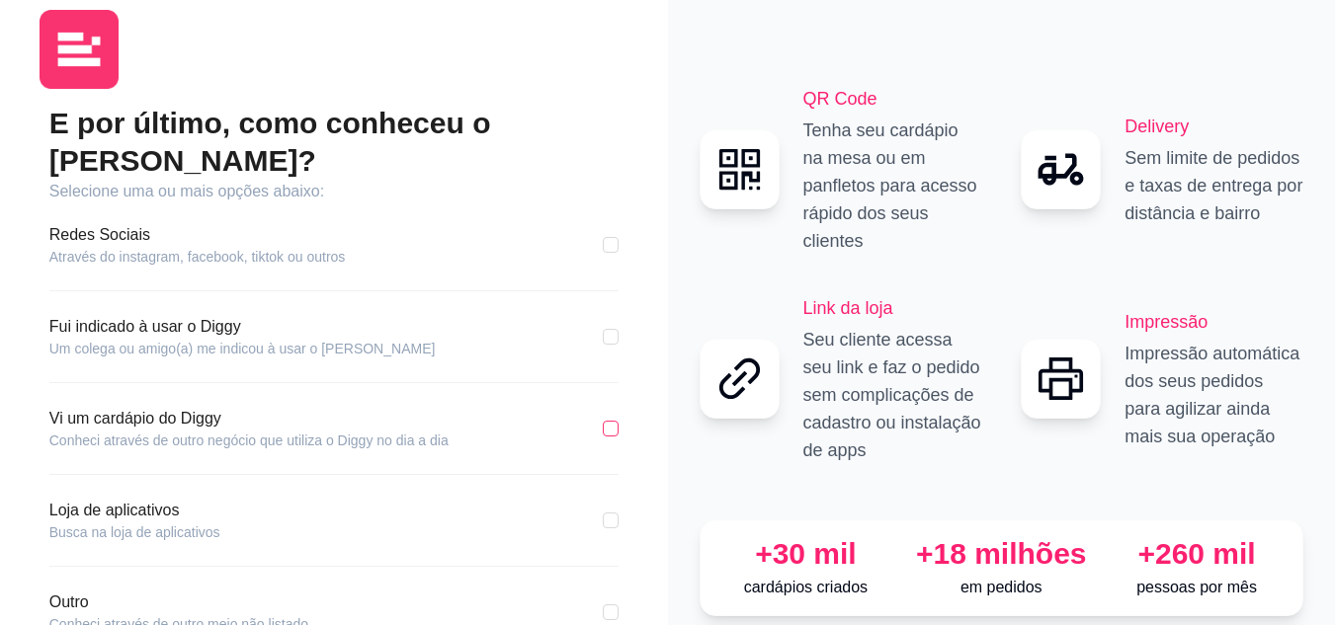
click at [608, 421] on input "checkbox" at bounding box center [611, 429] width 16 height 16
checkbox input "true"
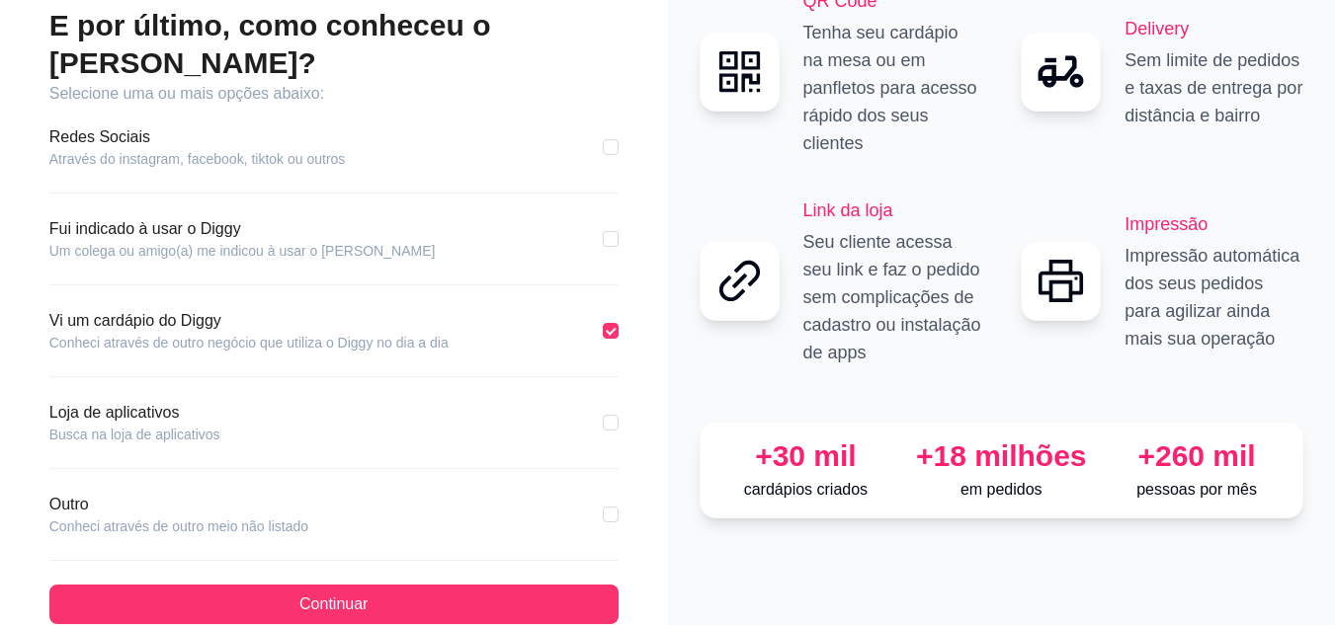
scroll to position [128, 0]
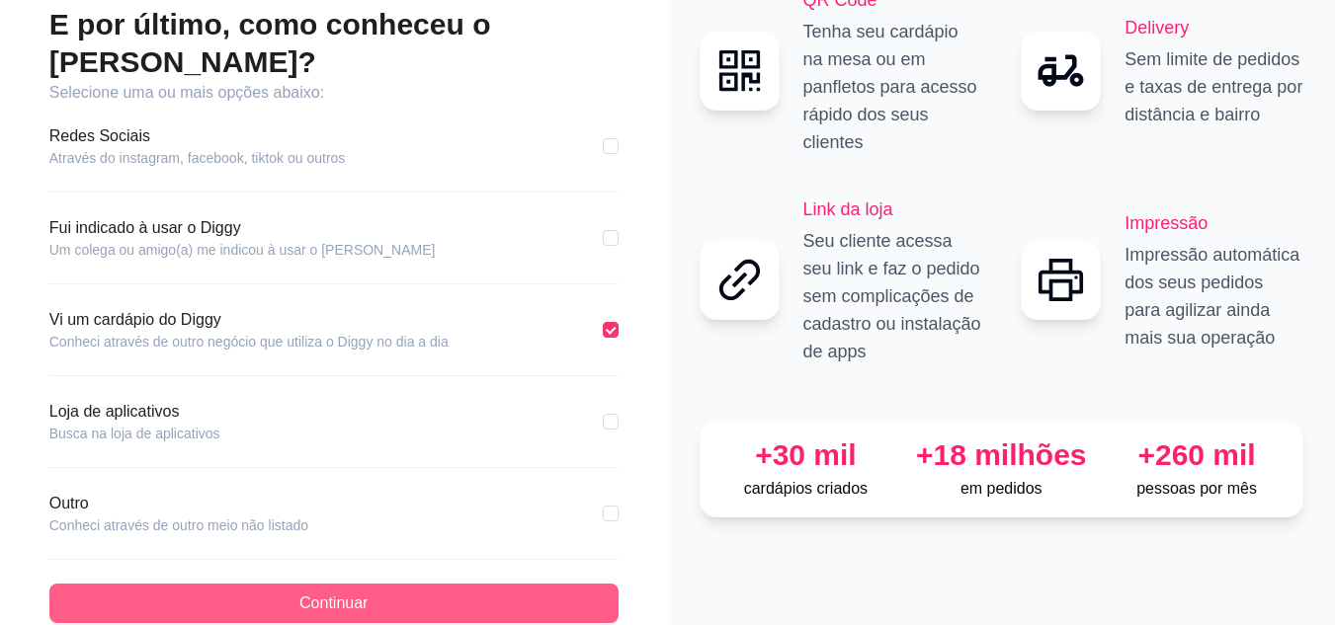
click at [252, 584] on button "Continuar" at bounding box center [333, 604] width 569 height 40
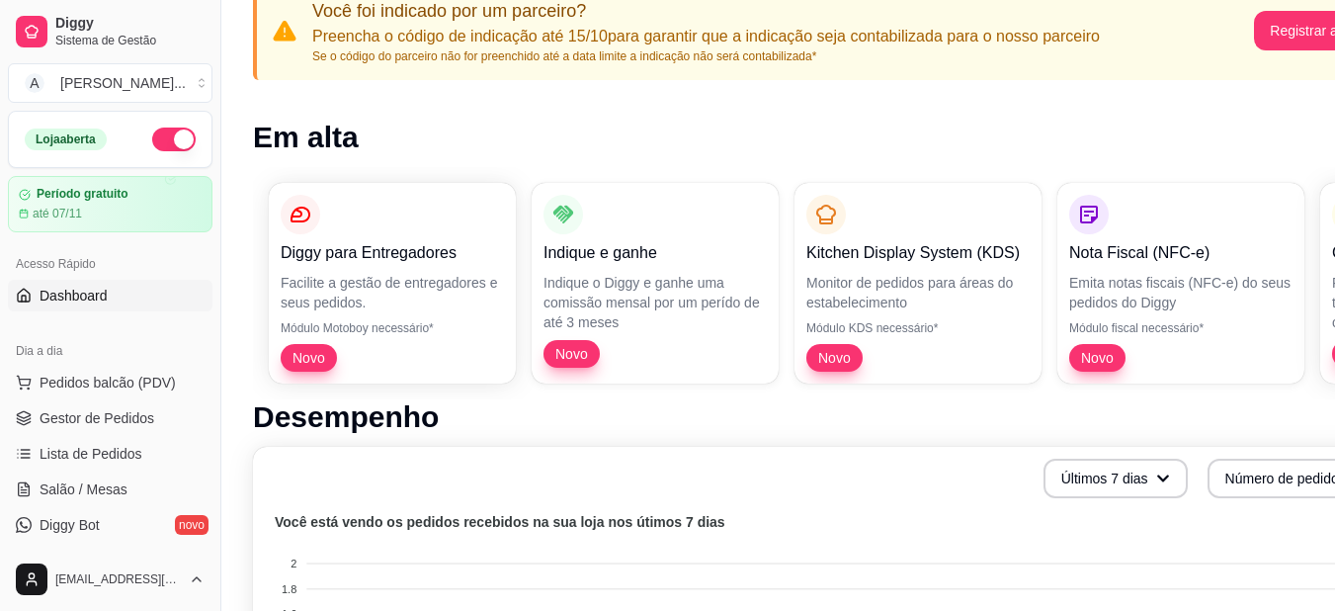
scroll to position [99, 0]
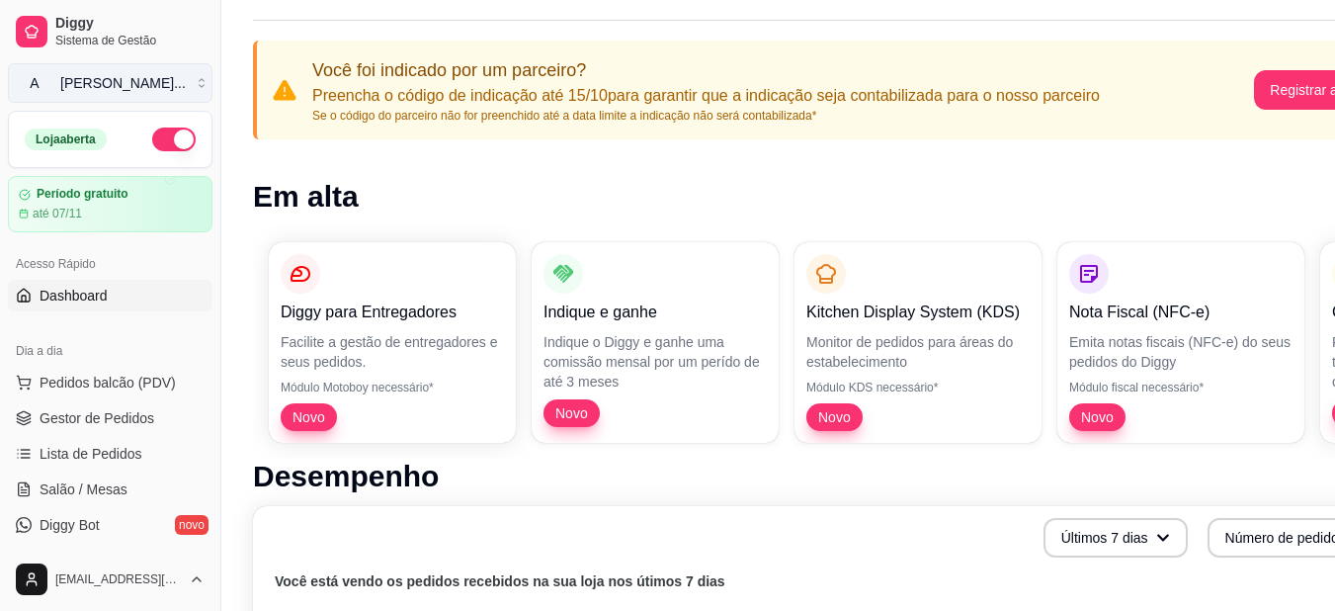
click at [183, 79] on button "A Aladdin Resta ..." at bounding box center [110, 83] width 205 height 40
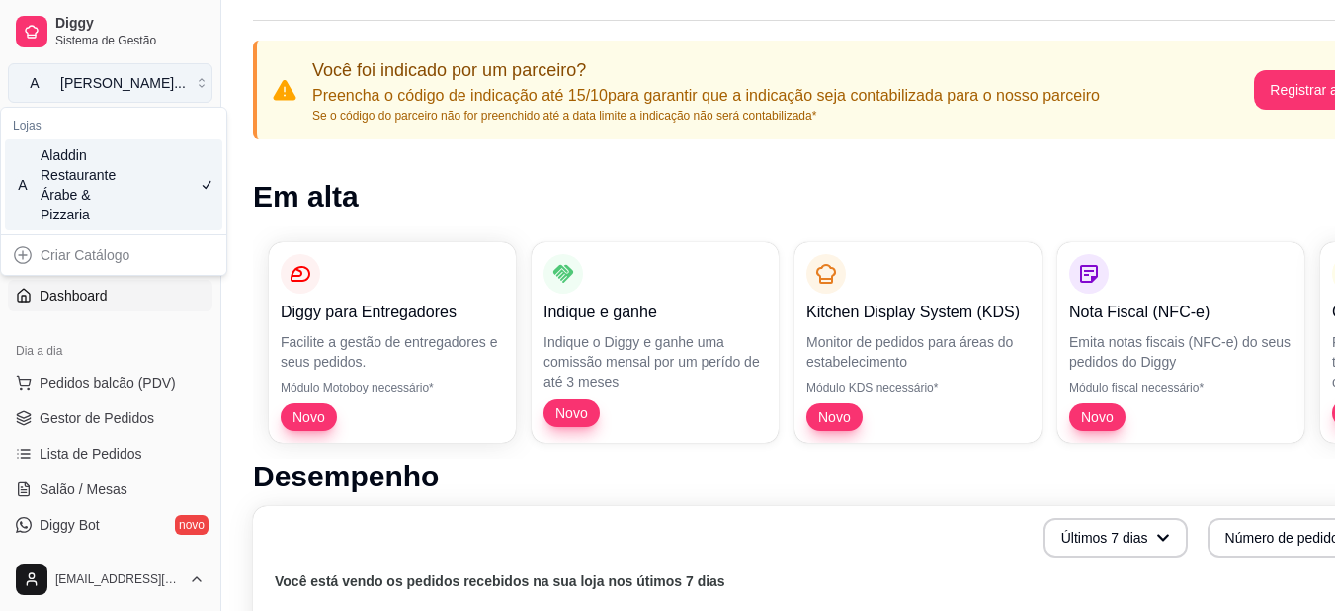
click at [183, 79] on button "A Aladdin Resta ..." at bounding box center [110, 83] width 205 height 40
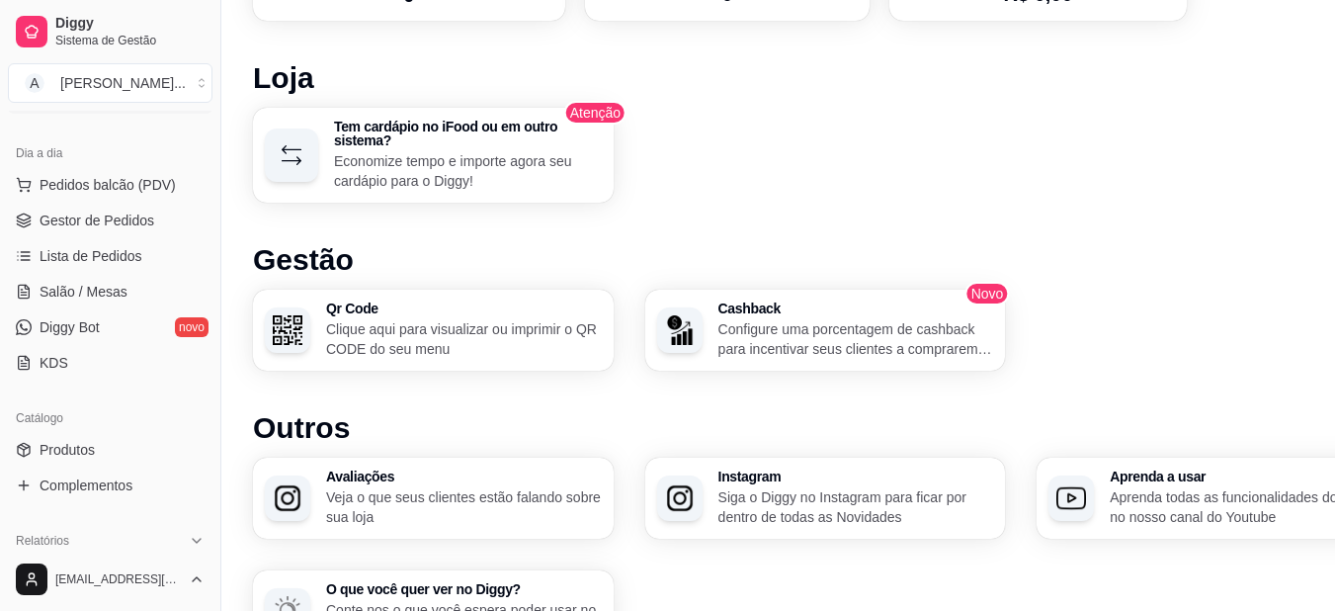
scroll to position [1282, 0]
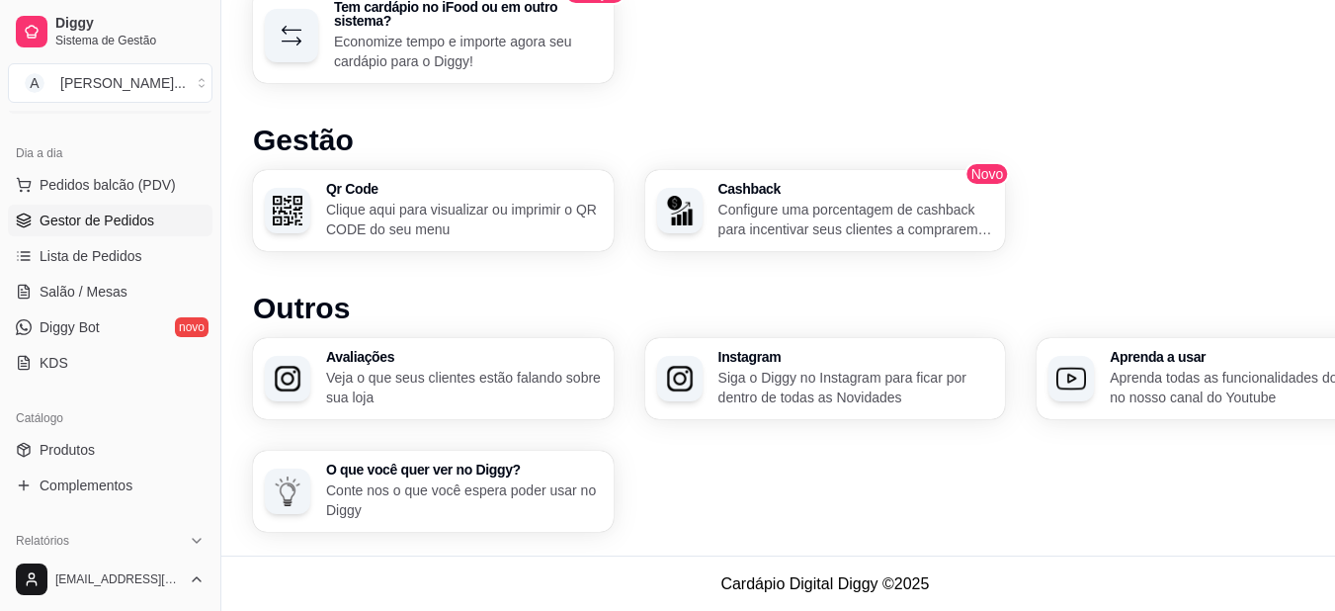
click at [80, 224] on span "Gestor de Pedidos" at bounding box center [97, 220] width 115 height 20
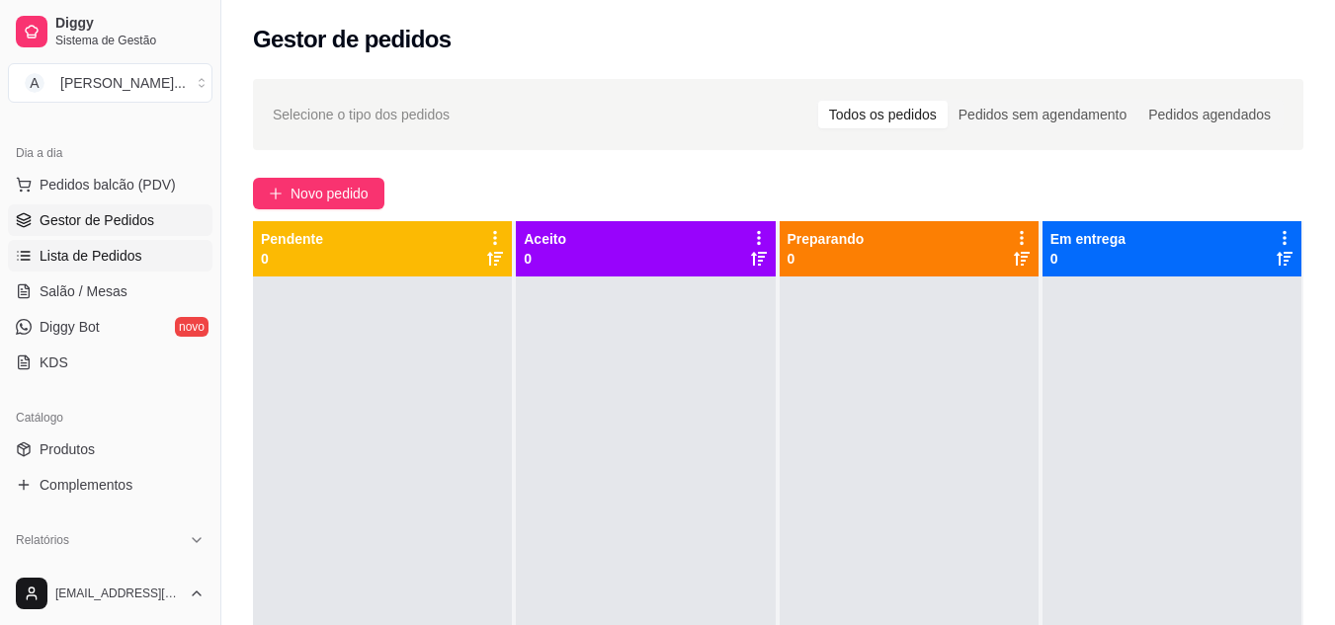
click at [69, 252] on span "Lista de Pedidos" at bounding box center [91, 256] width 103 height 20
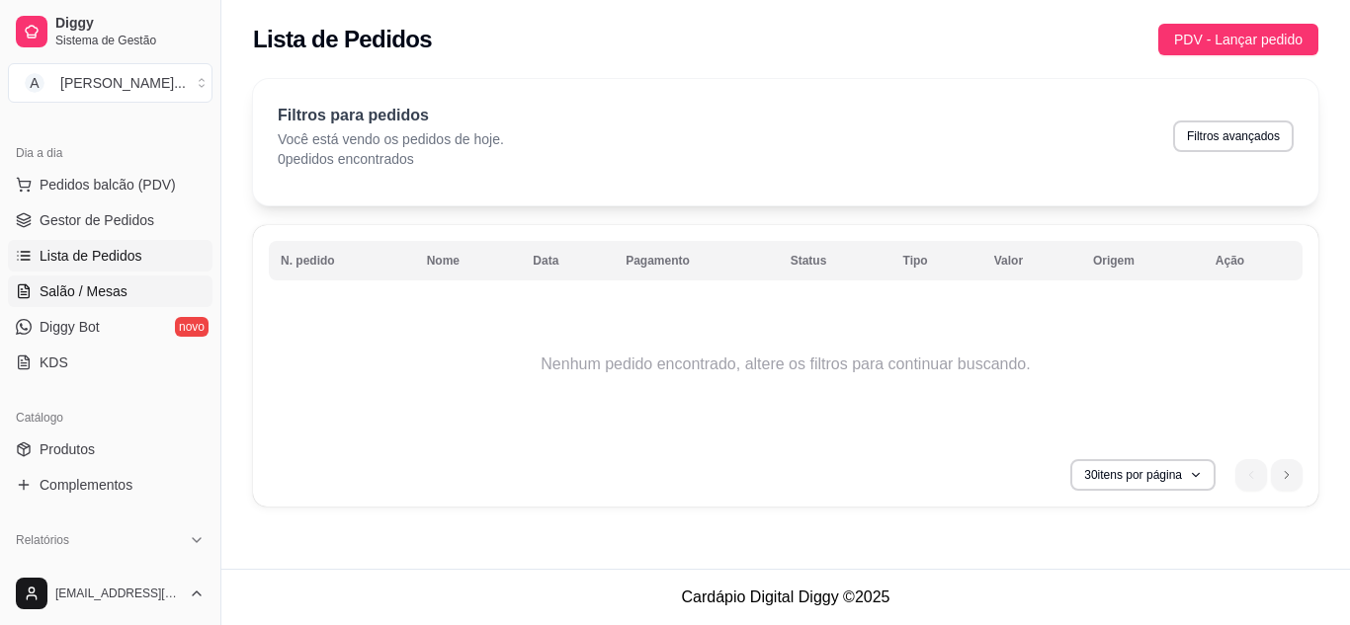
click at [85, 294] on span "Salão / Mesas" at bounding box center [84, 292] width 88 height 20
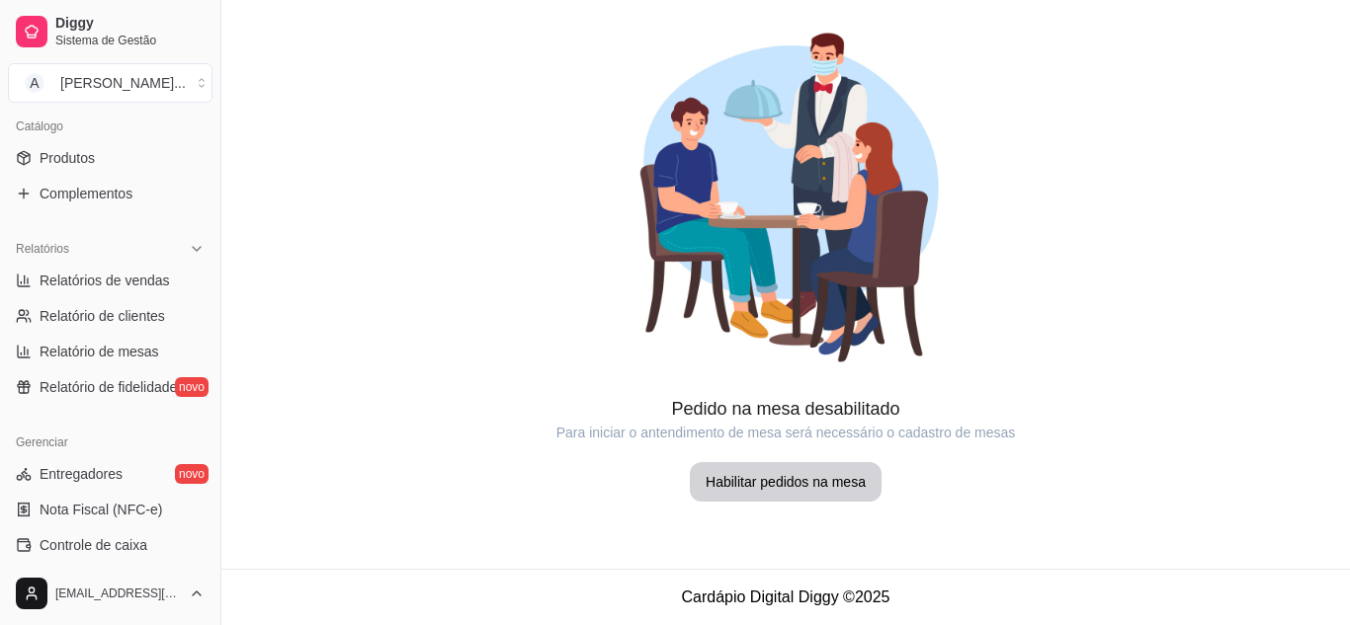
scroll to position [494, 0]
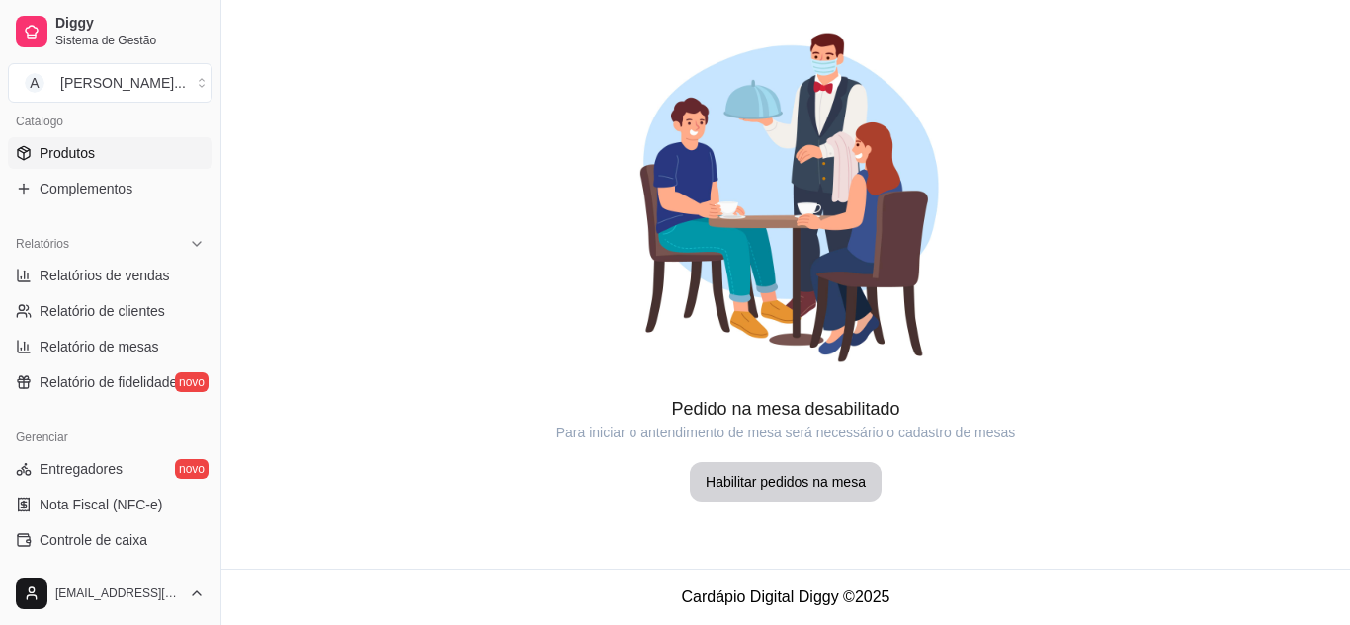
click at [68, 160] on span "Produtos" at bounding box center [67, 153] width 55 height 20
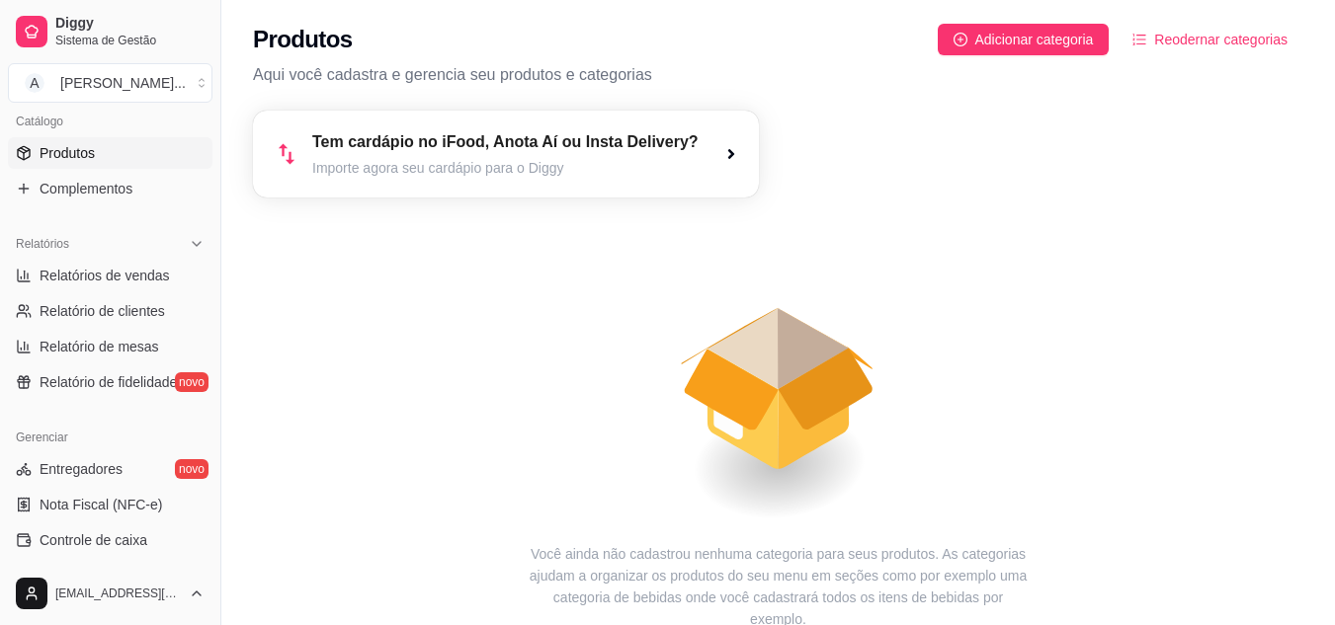
click at [732, 154] on icon "button" at bounding box center [731, 154] width 16 height 16
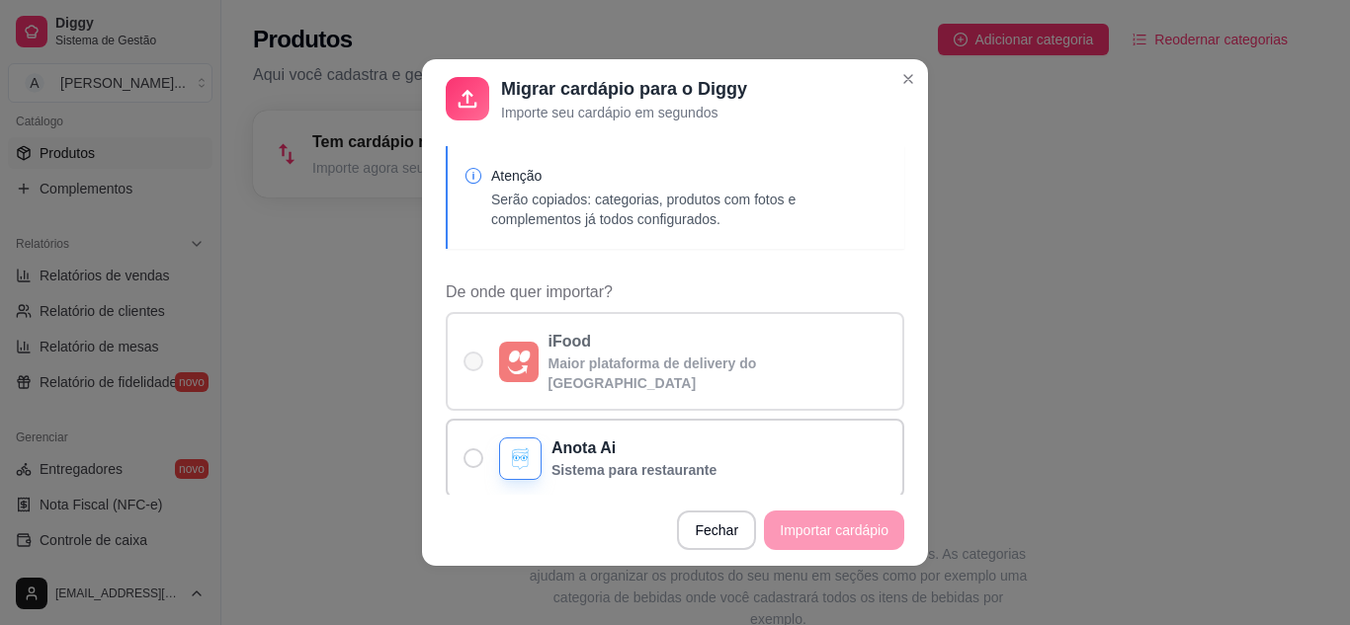
click at [551, 335] on p "iFood" at bounding box center [717, 342] width 339 height 24
click at [475, 366] on input "iFood Maior plataforma de delivery do [GEOGRAPHIC_DATA]" at bounding box center [468, 372] width 13 height 13
radio input "true"
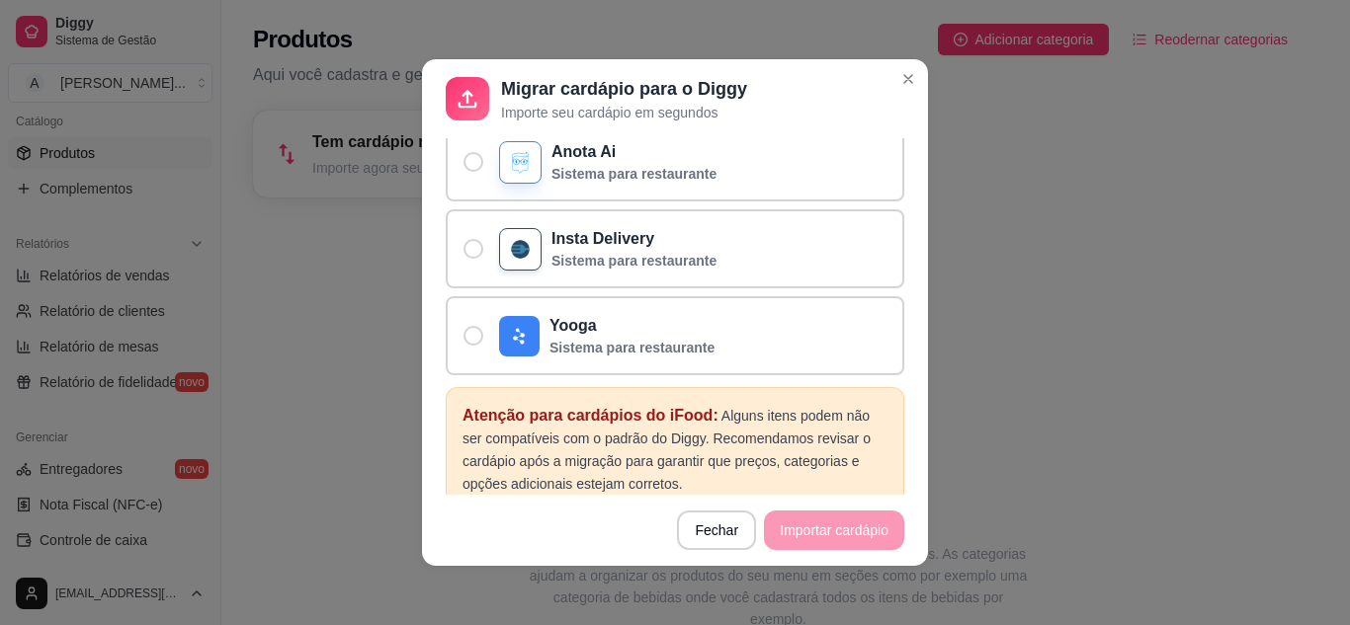
scroll to position [198, 0]
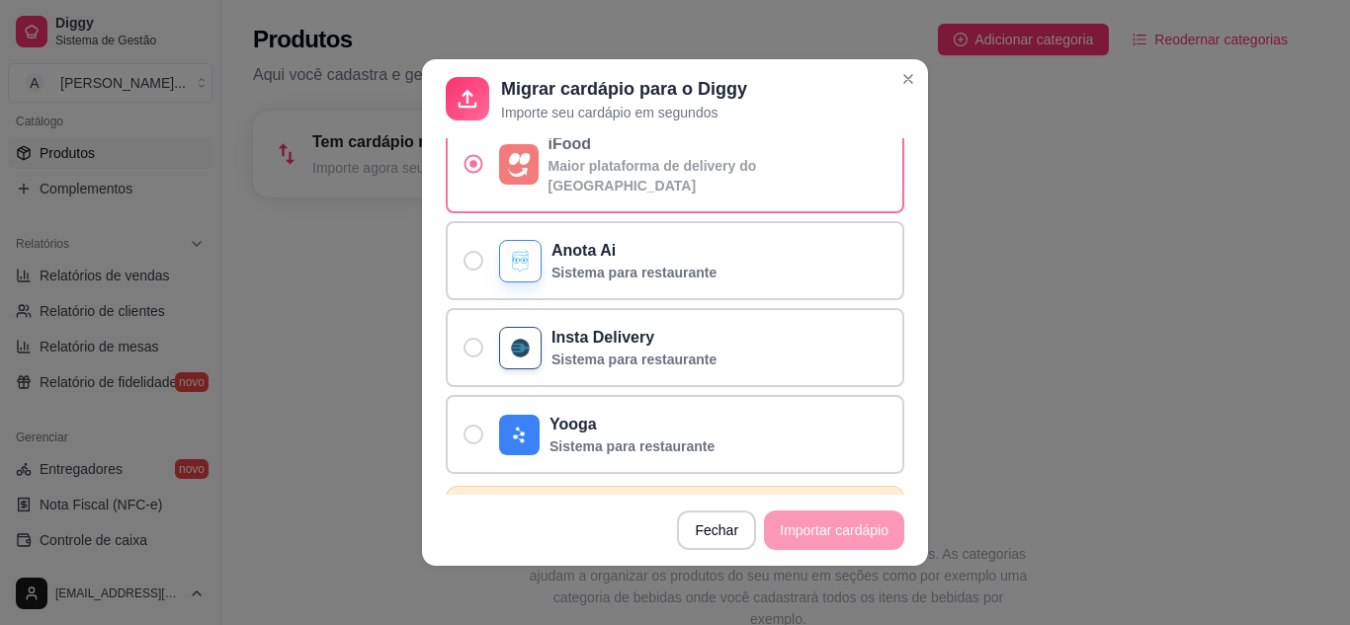
click at [499, 156] on div "De onde quer importar?" at bounding box center [519, 164] width 40 height 41
click at [475, 168] on input "iFood Maior plataforma de delivery do [GEOGRAPHIC_DATA]" at bounding box center [468, 174] width 13 height 13
click at [479, 241] on label "Anota Ai Sistema para restaurante" at bounding box center [675, 260] width 458 height 79
click at [475, 265] on input "Anota Ai Sistema para restaurante" at bounding box center [468, 271] width 13 height 13
radio input "true"
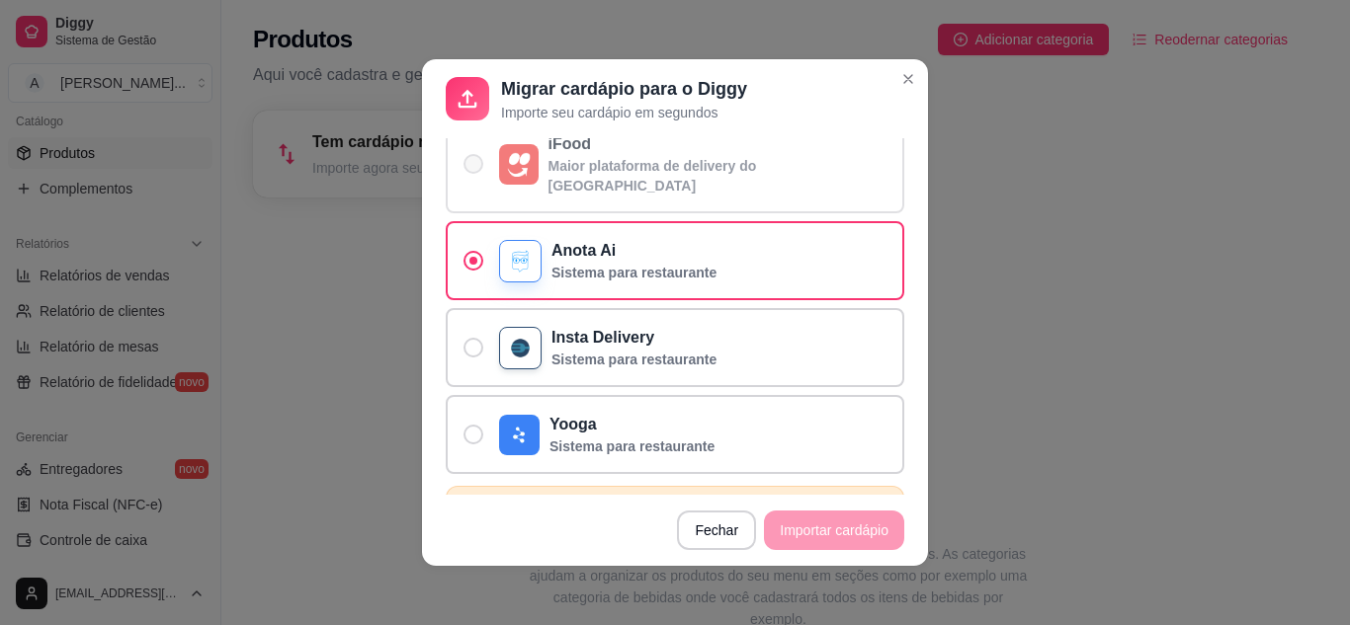
click at [464, 169] on label "iFood Maior plataforma de delivery do [GEOGRAPHIC_DATA]" at bounding box center [675, 164] width 458 height 99
click at [464, 169] on input "iFood Maior plataforma de delivery do [GEOGRAPHIC_DATA]" at bounding box center [468, 174] width 13 height 13
radio input "true"
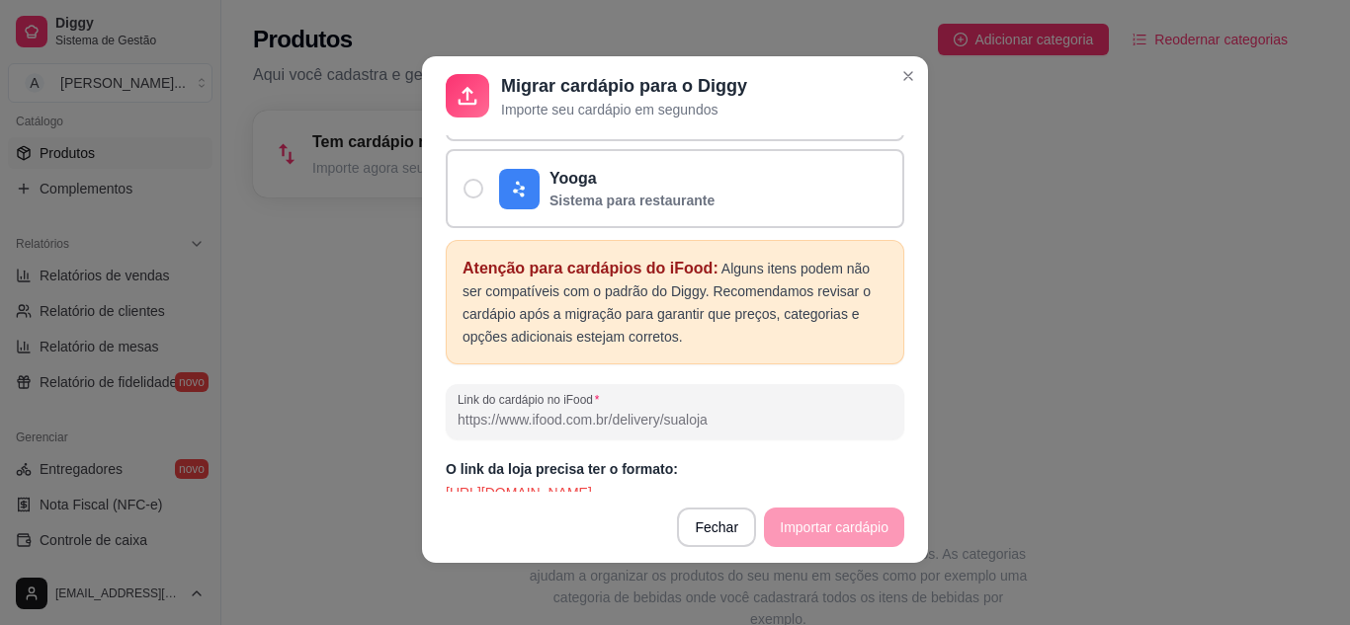
scroll to position [4, 0]
click at [576, 409] on input "Link do cardápio no iFood" at bounding box center [674, 419] width 435 height 20
drag, startPoint x: 716, startPoint y: 403, endPoint x: 537, endPoint y: 410, distance: 180.0
click at [537, 410] on div at bounding box center [674, 411] width 435 height 40
click at [506, 409] on input "Link do cardápio no iFood" at bounding box center [674, 419] width 435 height 20
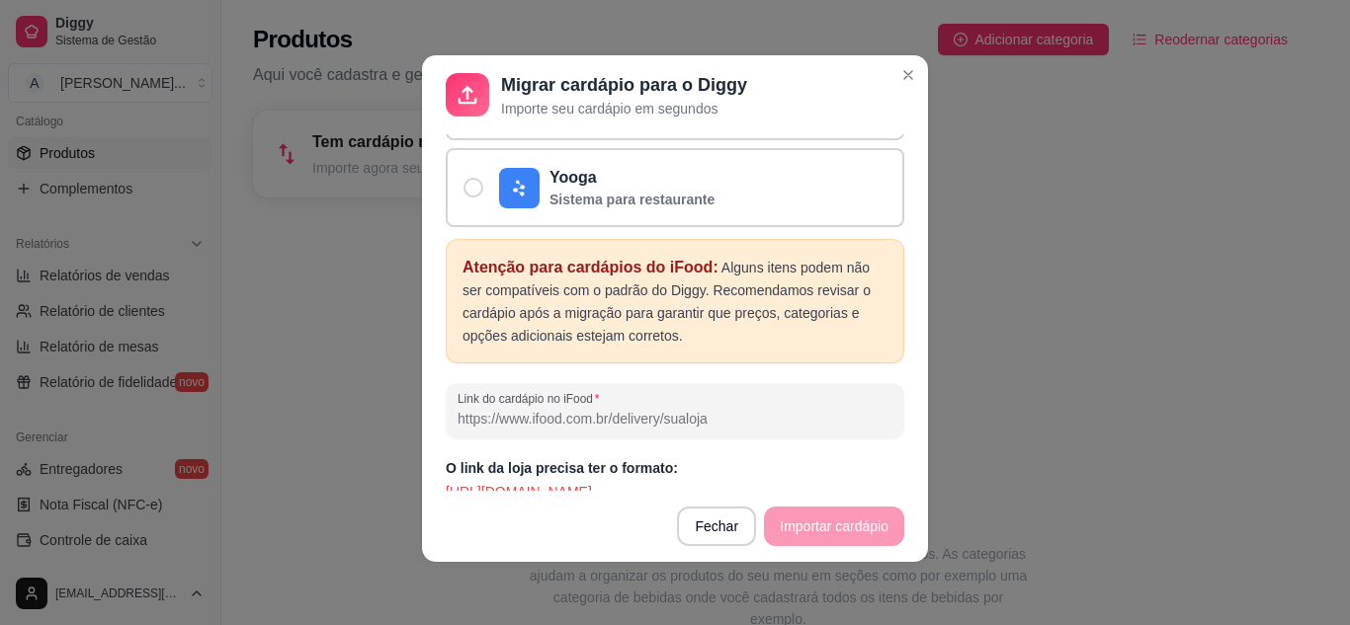
paste input "[URL][DOMAIN_NAME]"
type input "h"
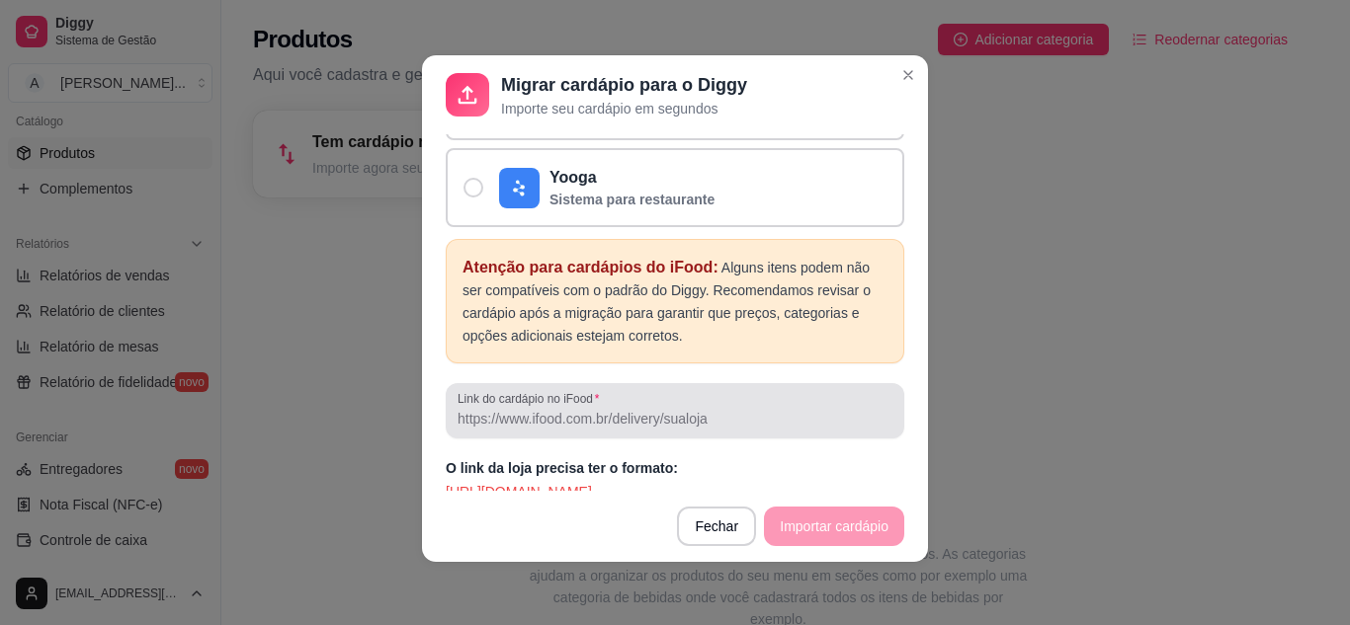
click at [479, 417] on div "Link do cardápio no iFood" at bounding box center [675, 410] width 458 height 55
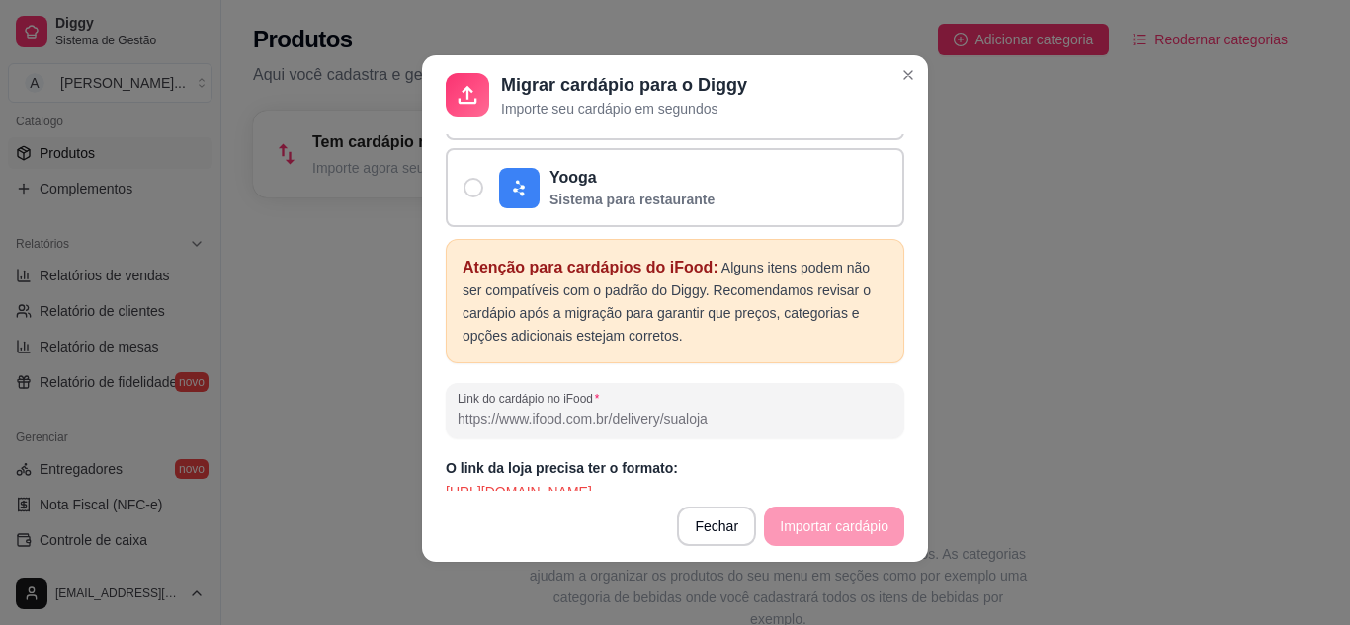
paste input "ecc0bec0-5606-4c72-81a7-d81856df60fd"
click at [669, 482] on p "[URL][DOMAIN_NAME]" at bounding box center [675, 492] width 458 height 20
drag, startPoint x: 712, startPoint y: 470, endPoint x: 728, endPoint y: 468, distance: 15.9
click at [713, 482] on p "[URL][DOMAIN_NAME]" at bounding box center [675, 492] width 458 height 20
drag, startPoint x: 779, startPoint y: 469, endPoint x: 436, endPoint y: 470, distance: 342.9
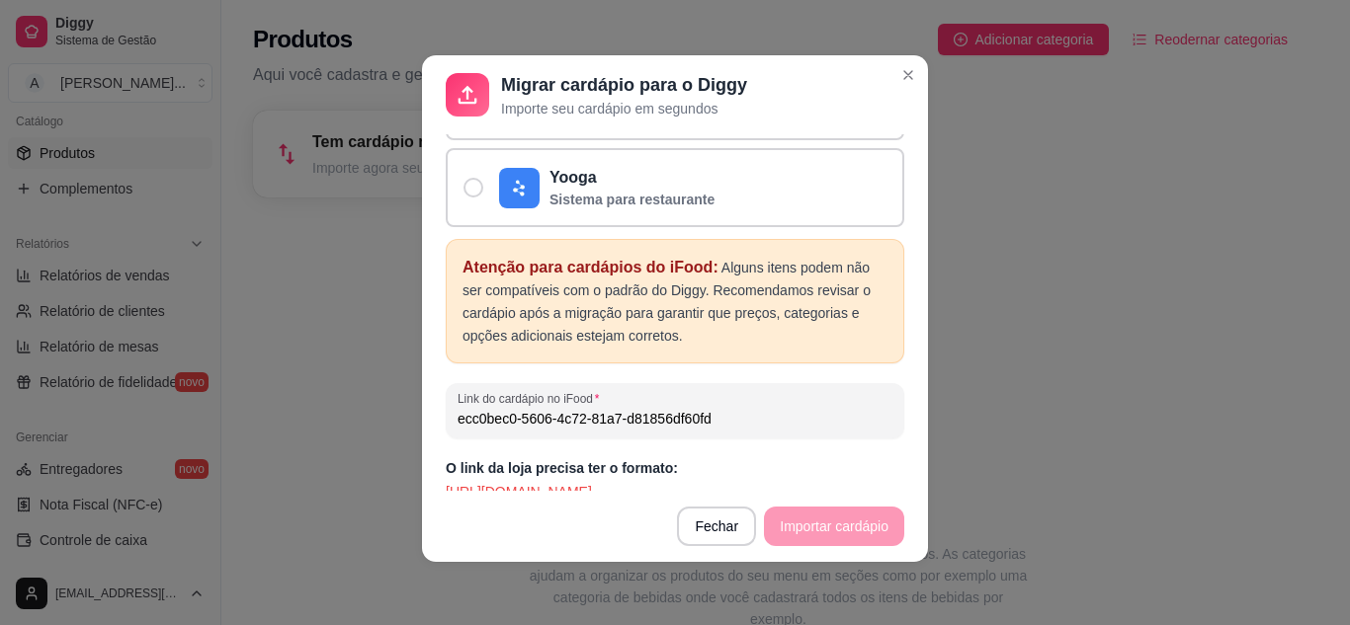
click at [436, 470] on div "Atenção Serão copiados: categorias, produtos com fotos e complementos já todos …" at bounding box center [675, 312] width 506 height 357
copy p "[URL][DOMAIN_NAME]"
drag, startPoint x: 715, startPoint y: 406, endPoint x: 437, endPoint y: 381, distance: 279.7
click at [422, 400] on div "Atenção Serão copiados: categorias, produtos com fotos e complementos já todos …" at bounding box center [675, 312] width 506 height 357
paste input "[URL][DOMAIN_NAME]"
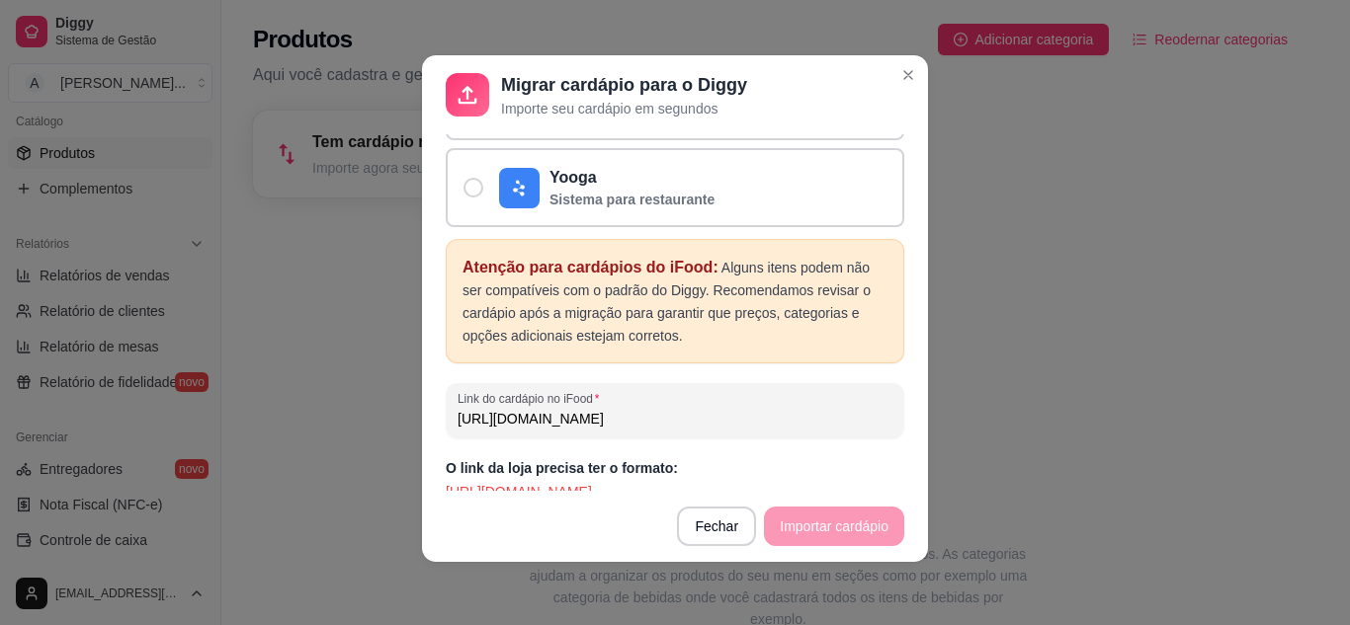
drag, startPoint x: 817, startPoint y: 407, endPoint x: 664, endPoint y: 409, distance: 153.2
click at [664, 409] on input "[URL][DOMAIN_NAME]" at bounding box center [674, 419] width 435 height 20
paste input "Aladdin Restaurante Árabe & Pizzaria"
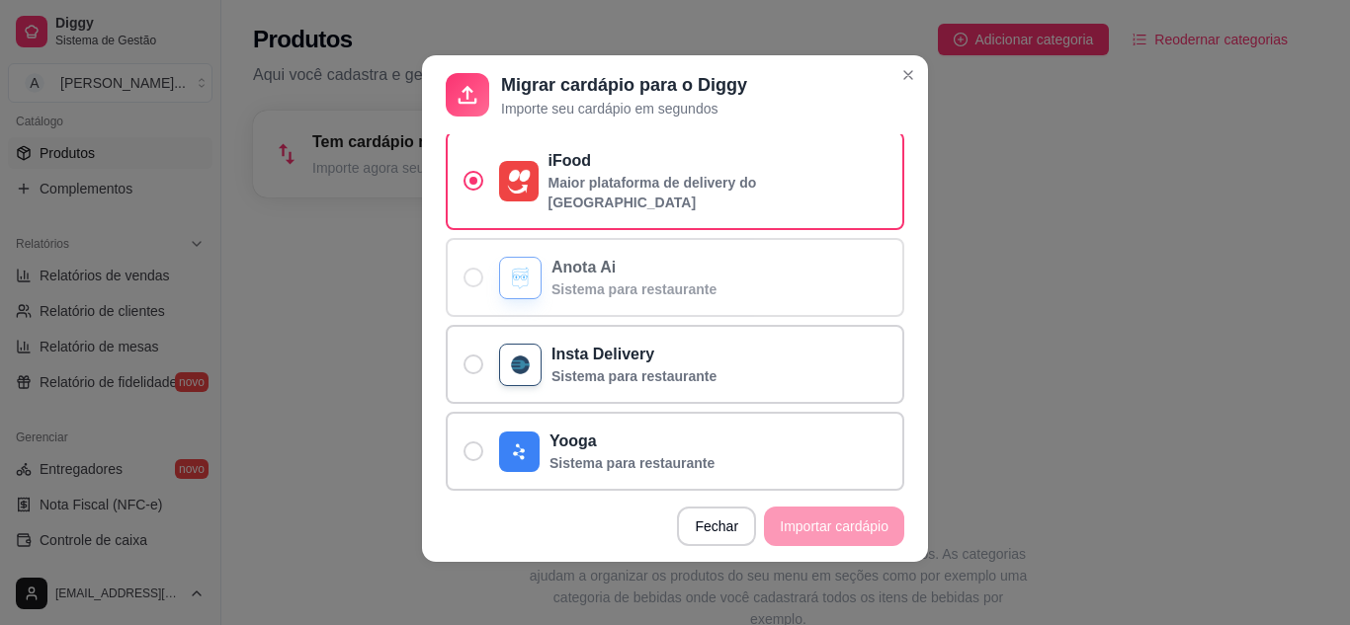
scroll to position [144, 0]
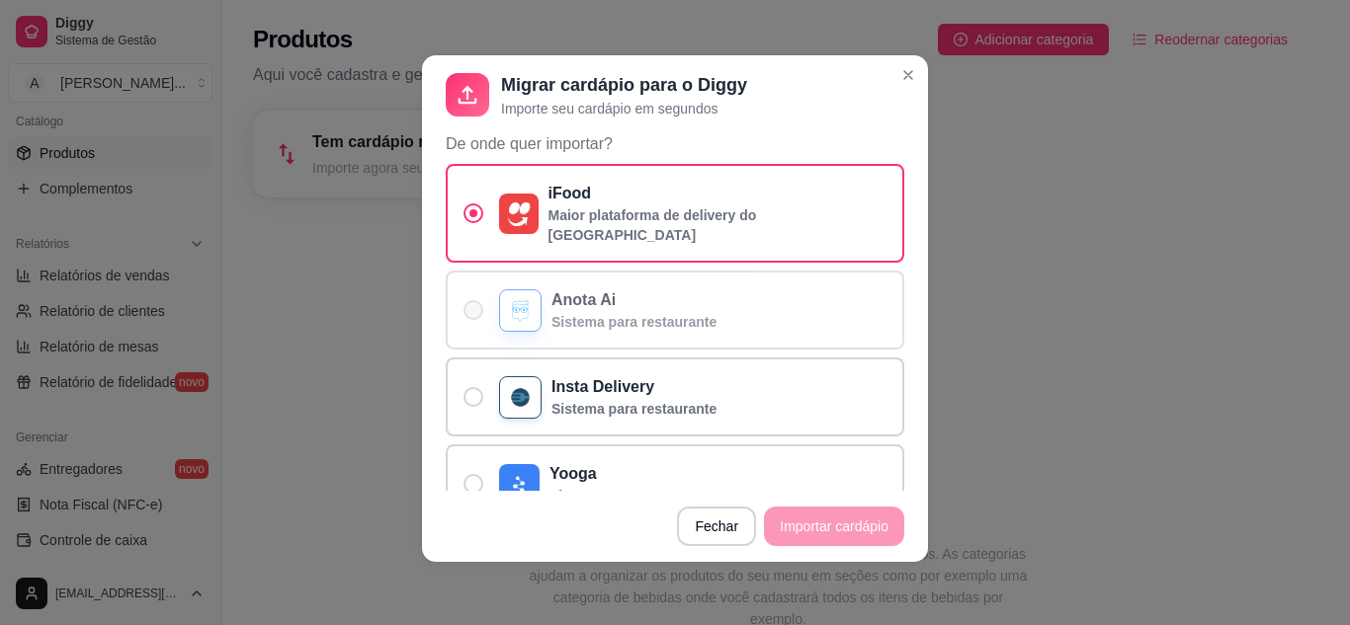
type input "[URL][DOMAIN_NAME] Restaurante Árabe & Pizzaria"
click at [464, 301] on span "De onde quer importar?" at bounding box center [473, 310] width 19 height 19
click at [462, 314] on input "Anota Ai Sistema para restaurante" at bounding box center [468, 320] width 13 height 13
radio input "true"
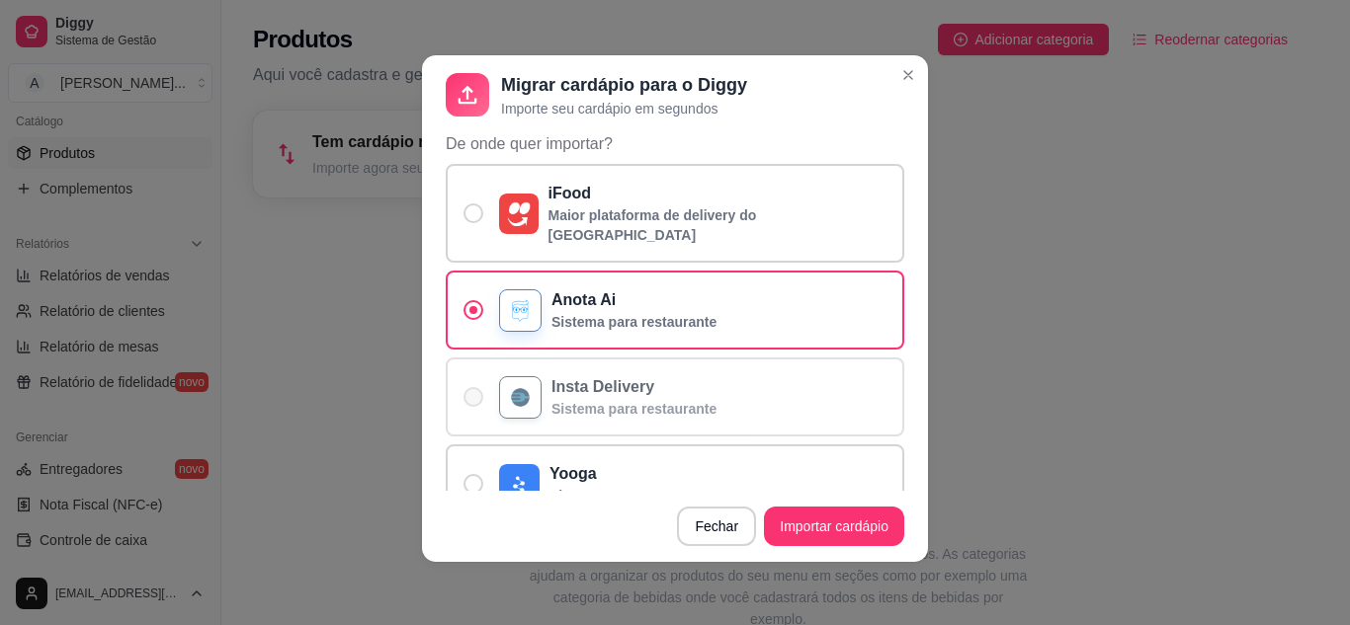
click at [459, 362] on label "Insta Delivery Sistema para restaurante" at bounding box center [675, 397] width 458 height 79
click at [462, 401] on input "Insta Delivery Sistema para restaurante" at bounding box center [468, 407] width 13 height 13
radio input "true"
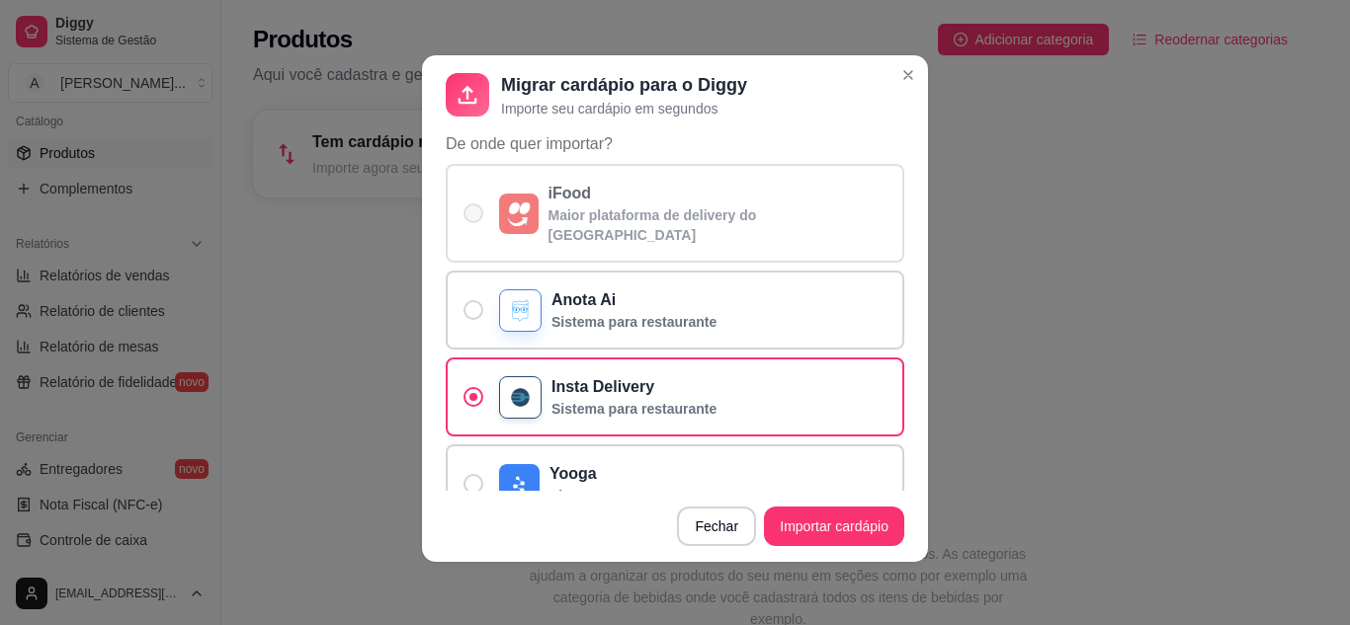
click at [473, 204] on span "De onde quer importar?" at bounding box center [473, 214] width 20 height 20
click at [473, 217] on input "iFood Maior plataforma de delivery do [GEOGRAPHIC_DATA]" at bounding box center [468, 223] width 13 height 13
radio input "true"
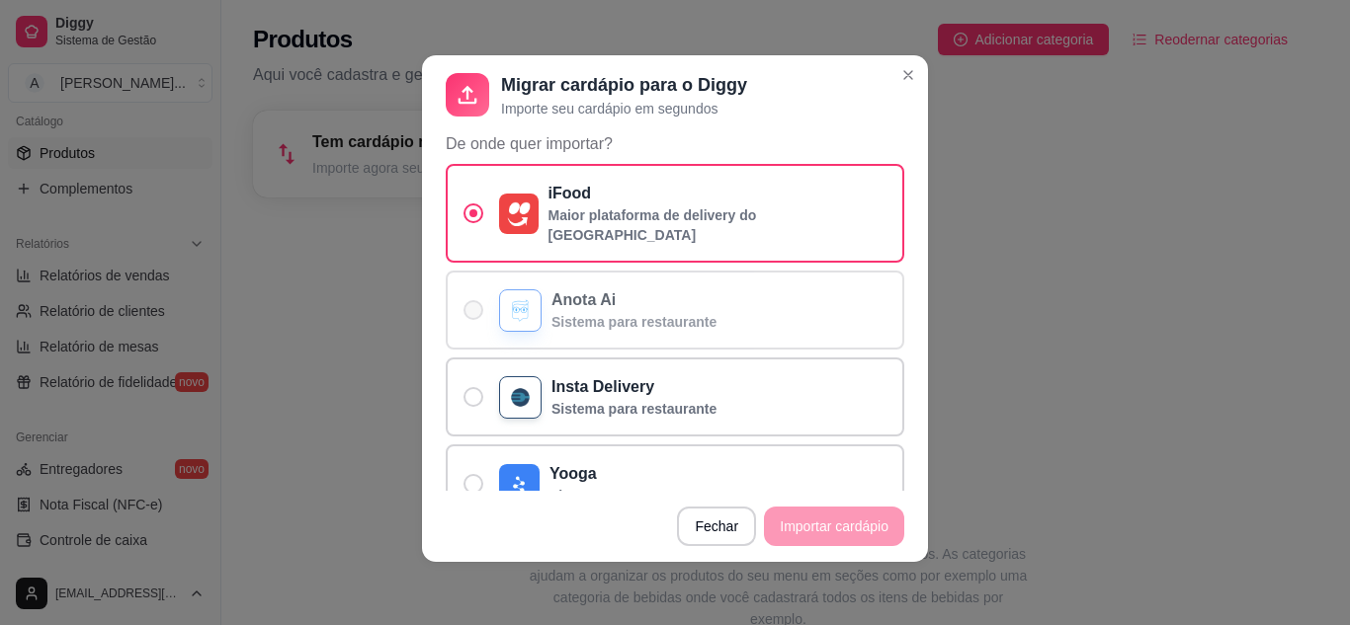
click at [472, 300] on span "De onde quer importar?" at bounding box center [473, 310] width 20 height 20
click at [472, 314] on input "Anota Ai Sistema para restaurante" at bounding box center [468, 320] width 13 height 13
radio input "true"
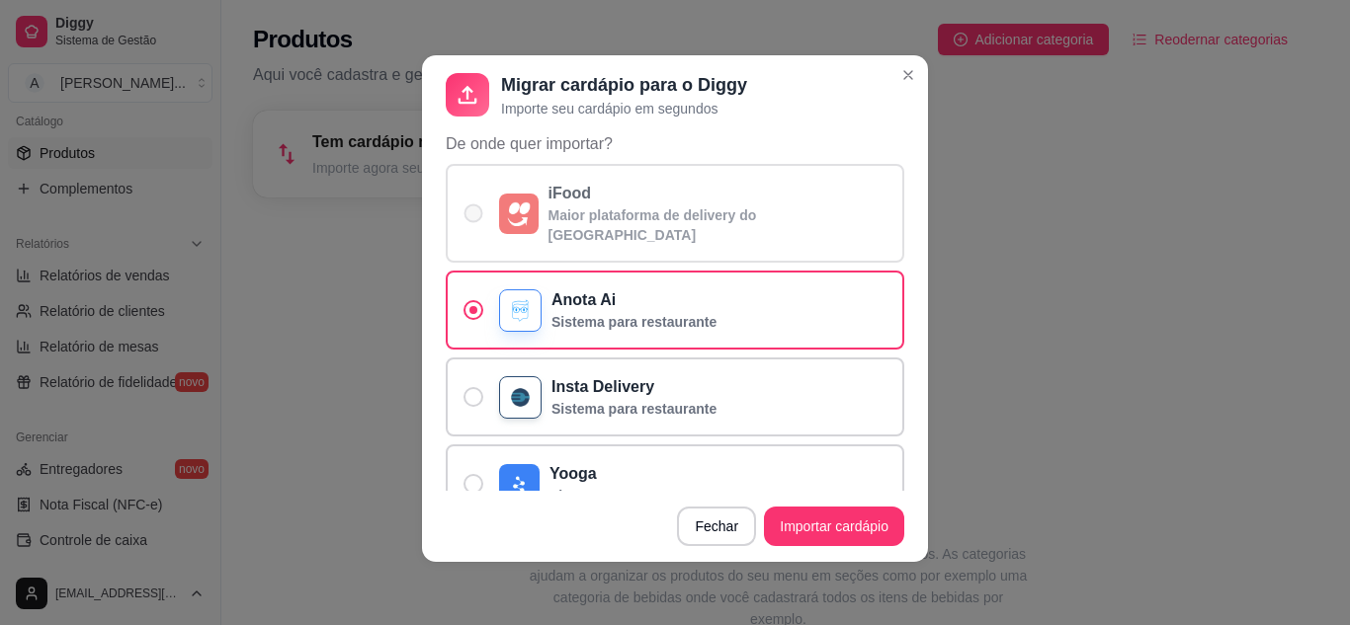
click at [454, 204] on label "iFood Maior plataforma de delivery do [GEOGRAPHIC_DATA]" at bounding box center [675, 213] width 458 height 99
click at [462, 217] on input "iFood Maior plataforma de delivery do [GEOGRAPHIC_DATA]" at bounding box center [468, 223] width 13 height 13
radio input "true"
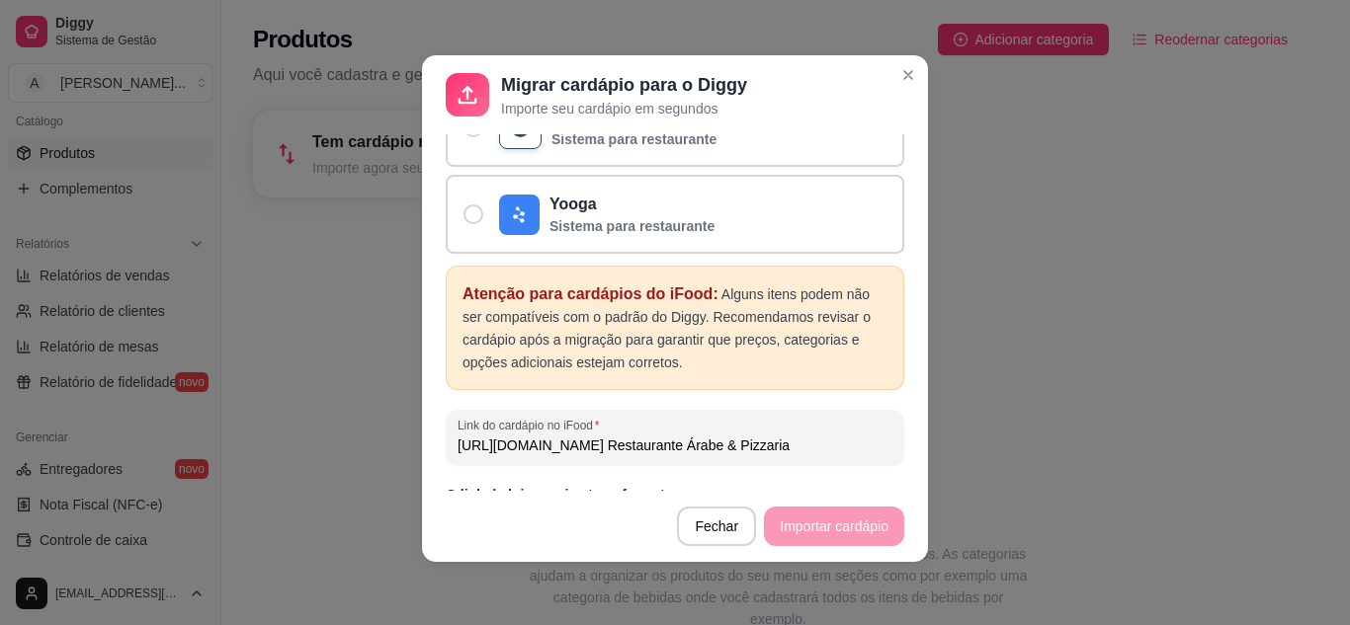
scroll to position [441, 0]
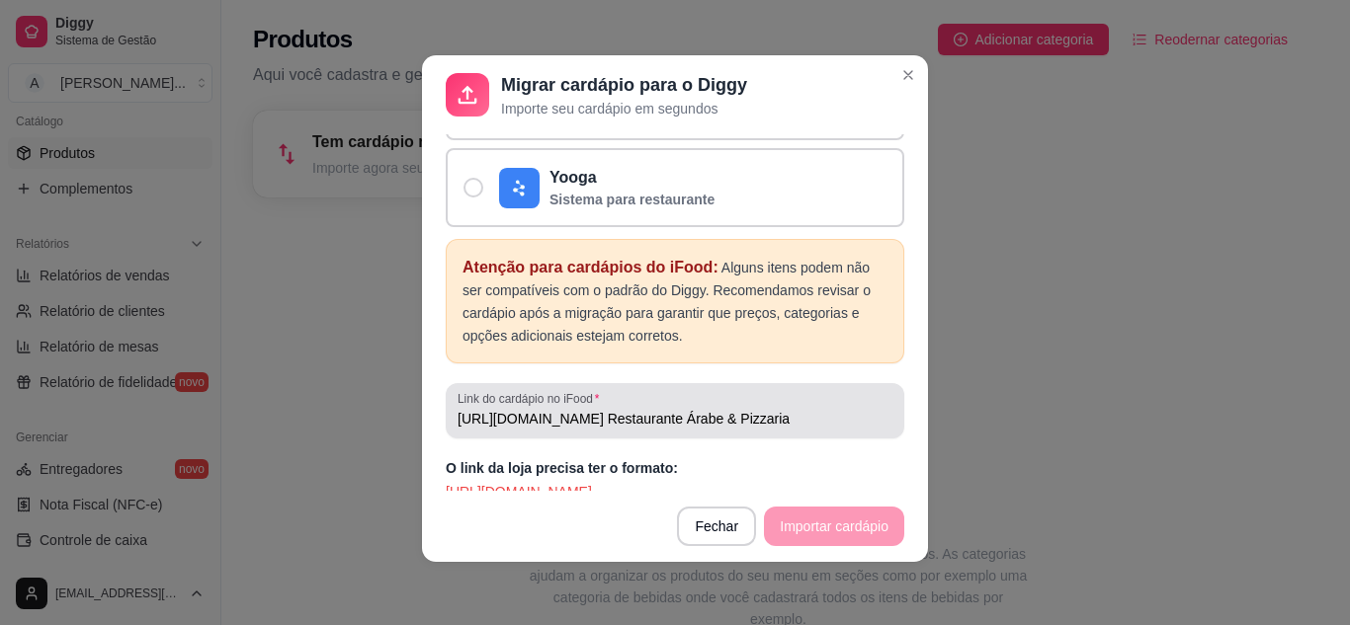
click at [660, 409] on input "[URL][DOMAIN_NAME] Restaurante Árabe & Pizzaria" at bounding box center [674, 419] width 435 height 20
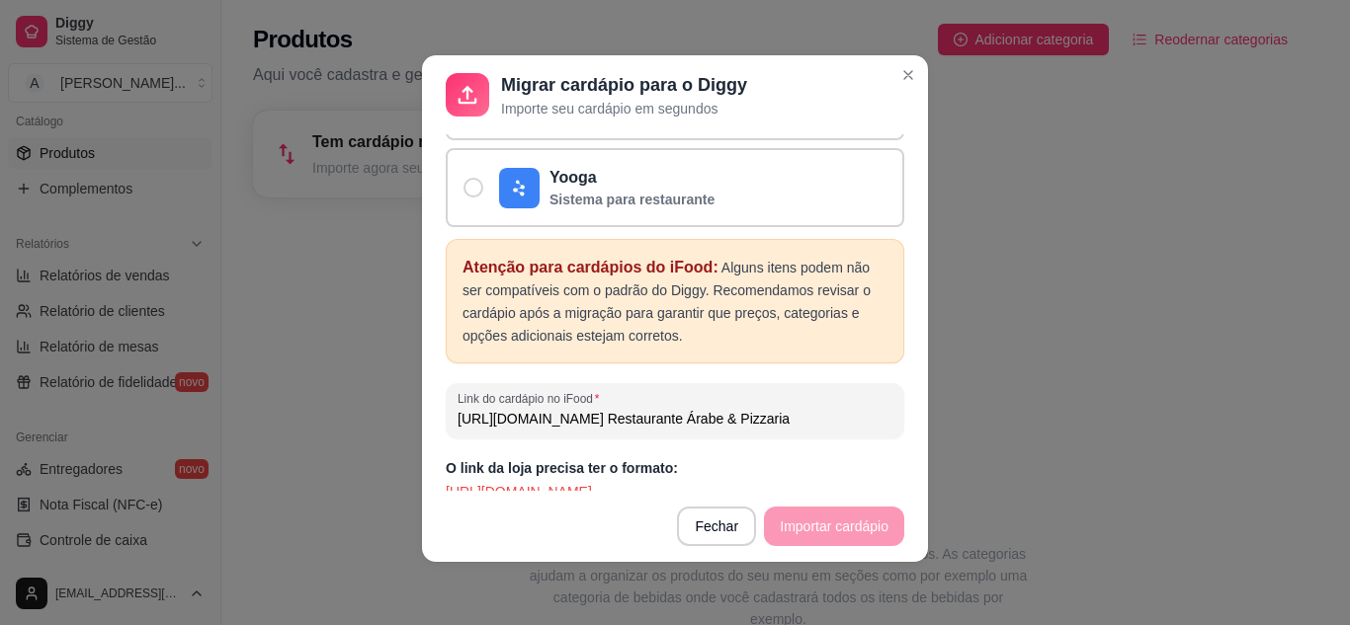
click at [627, 409] on input "[URL][DOMAIN_NAME] Restaurante Árabe & Pizzaria" at bounding box center [674, 419] width 435 height 20
paste input "sao-paulo-sp/aladdin-restaurante-arabe--pizzaria-pinheiros/ecc0bec0-5606-4c72-8…"
type input "[URL][DOMAIN_NAME]"
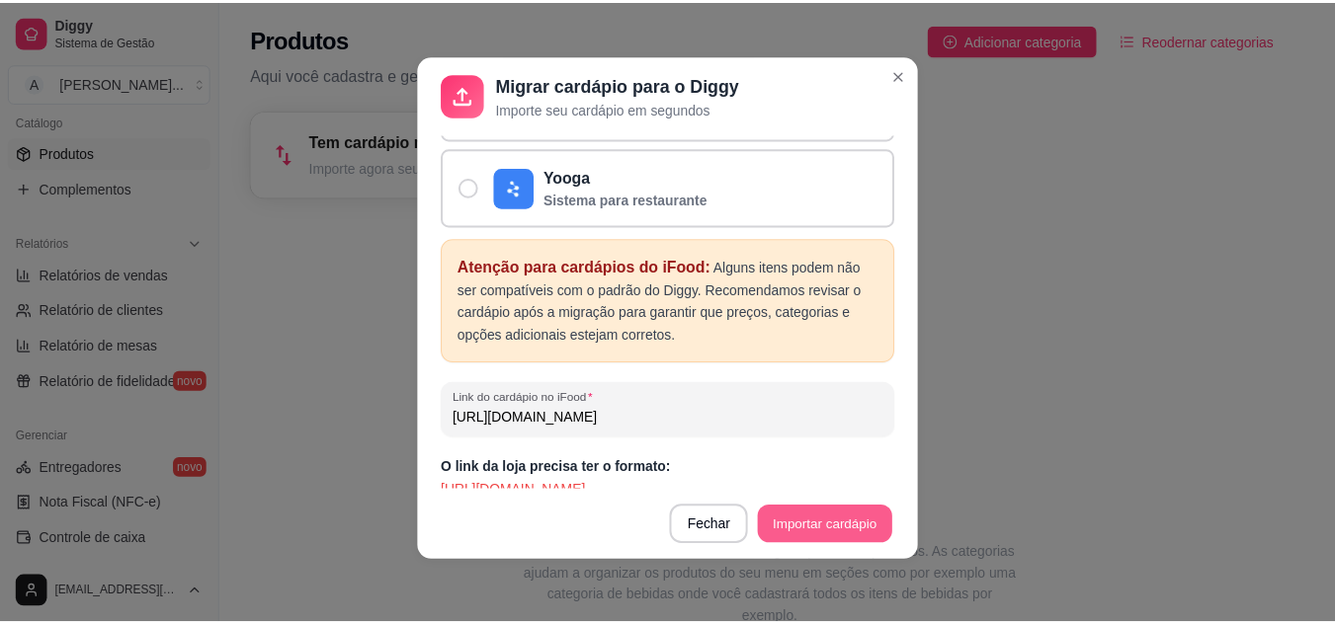
scroll to position [0, 0]
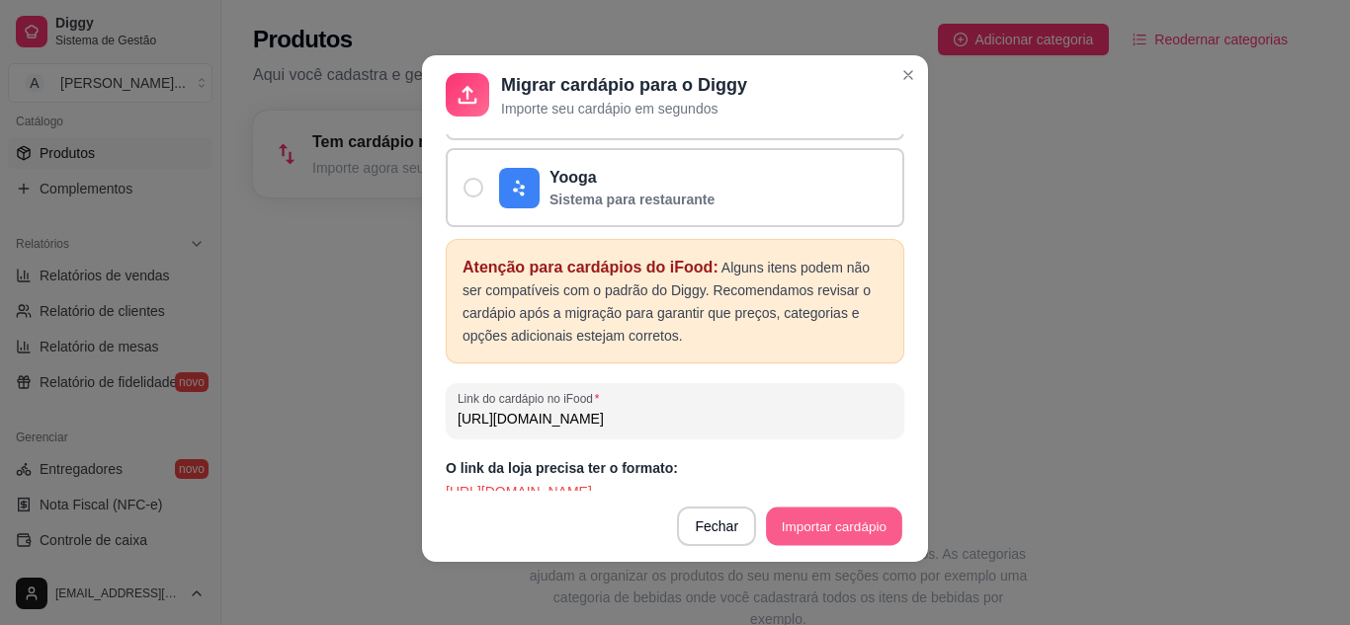
click at [790, 526] on button "Importar cardápio" at bounding box center [833, 527] width 135 height 39
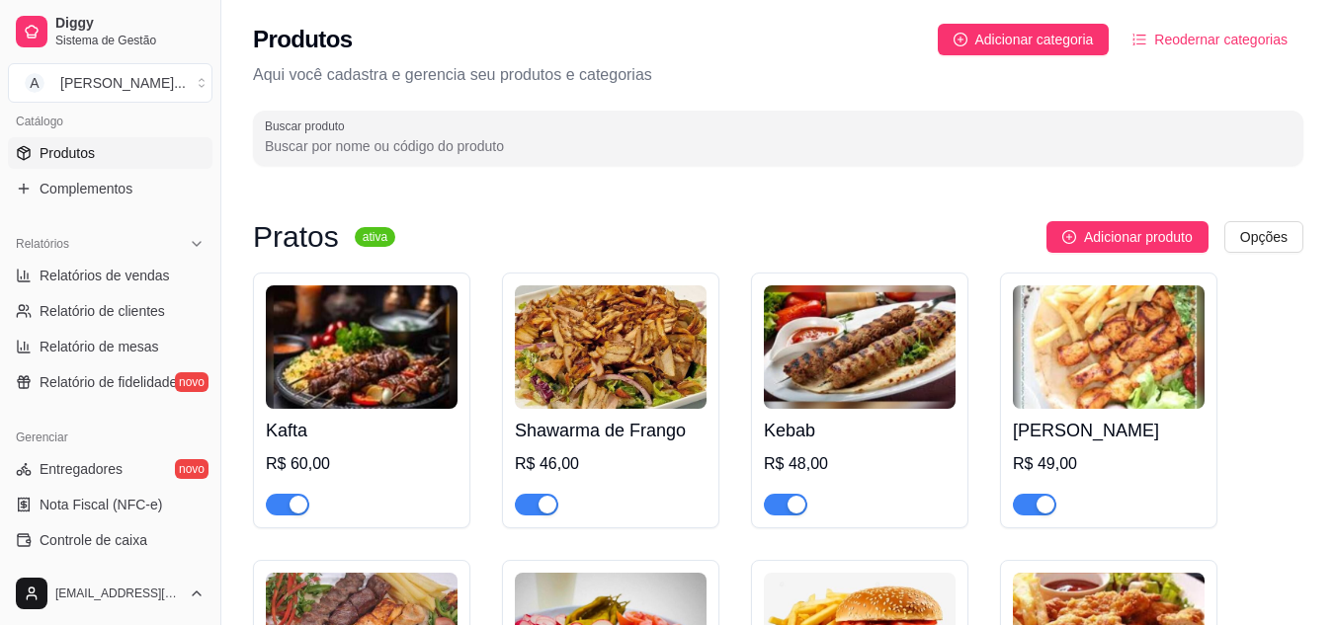
click at [396, 362] on img at bounding box center [362, 348] width 192 height 124
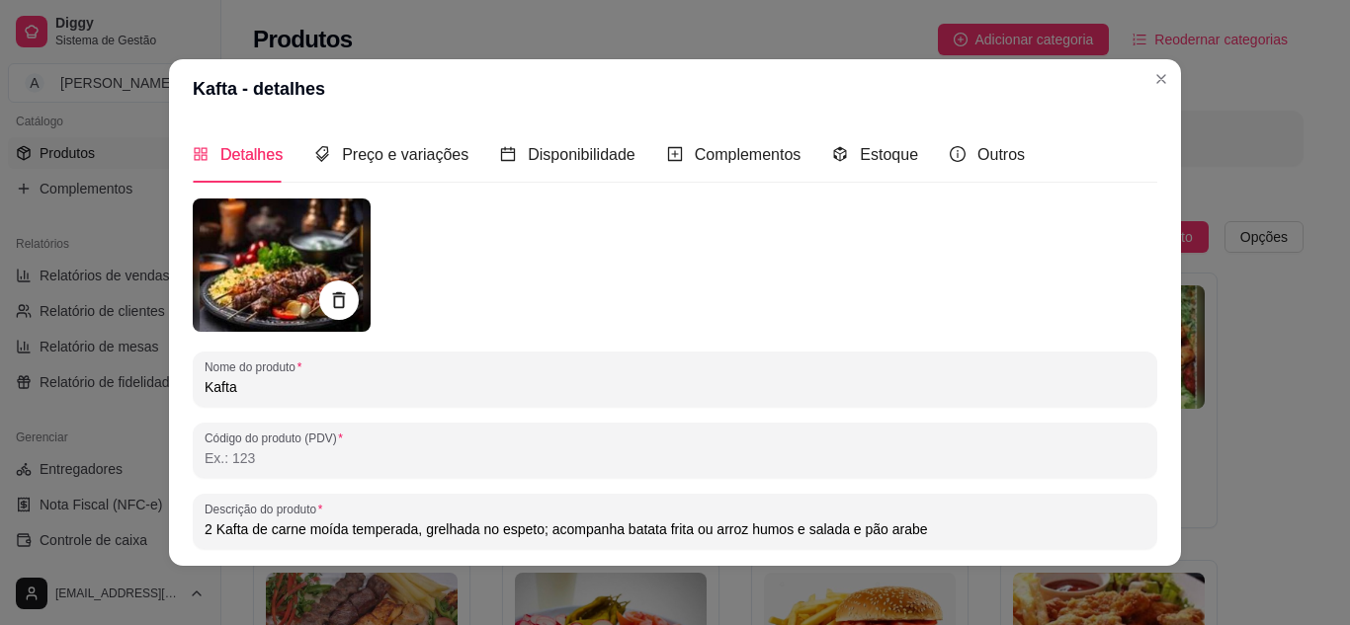
click at [297, 248] on img at bounding box center [282, 265] width 178 height 133
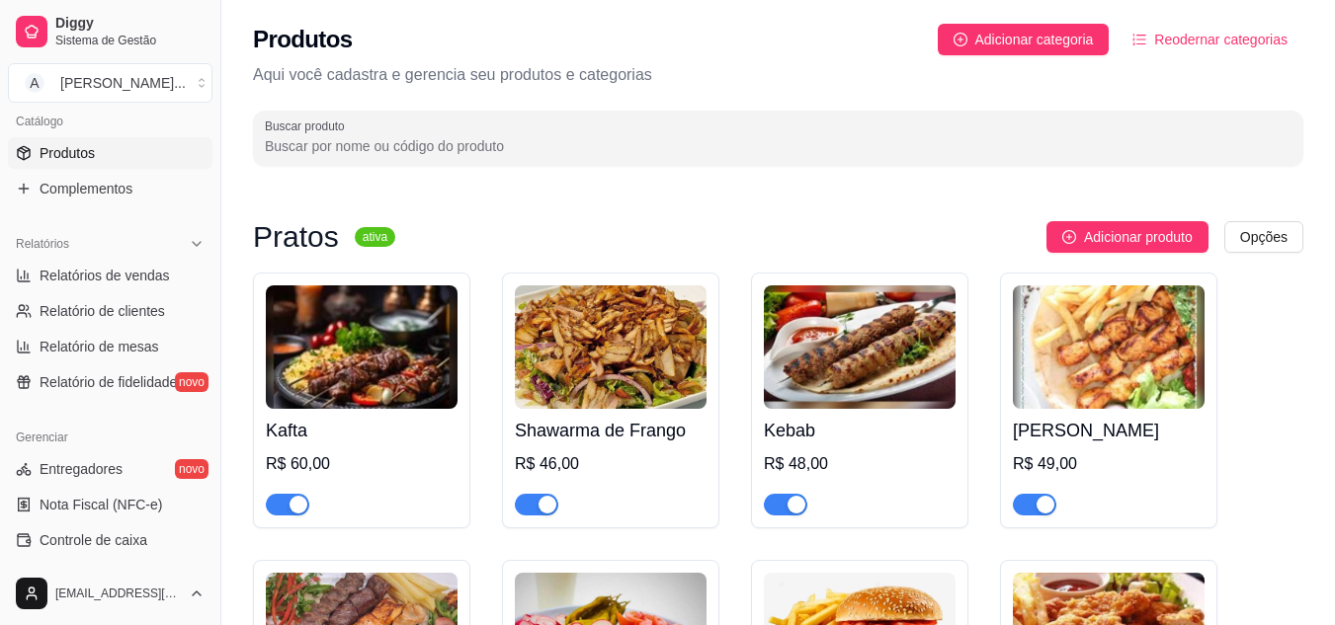
click at [354, 332] on img at bounding box center [362, 348] width 192 height 124
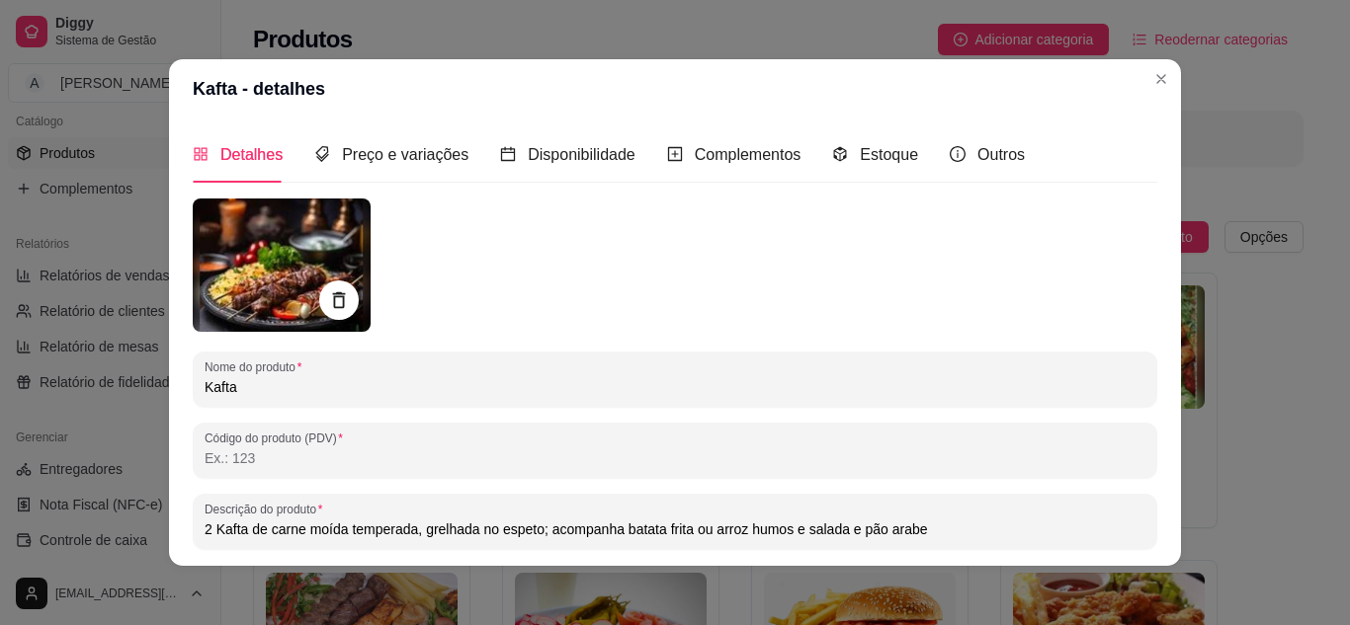
click at [286, 268] on img at bounding box center [282, 265] width 178 height 133
